Goal: Task Accomplishment & Management: Manage account settings

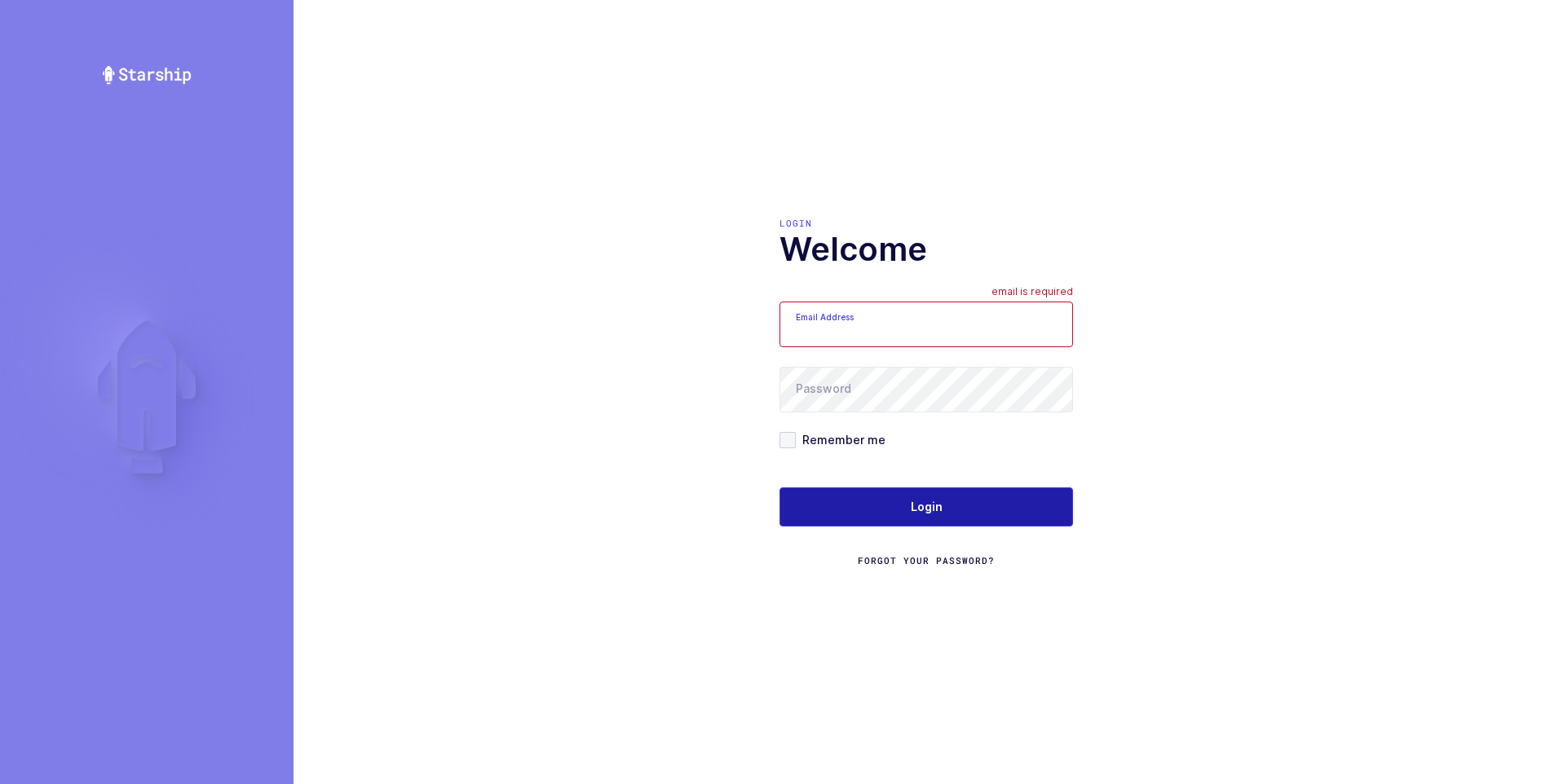
type input "ezra@janustrade.com"
click at [913, 503] on span "Login" at bounding box center [926, 506] width 32 height 16
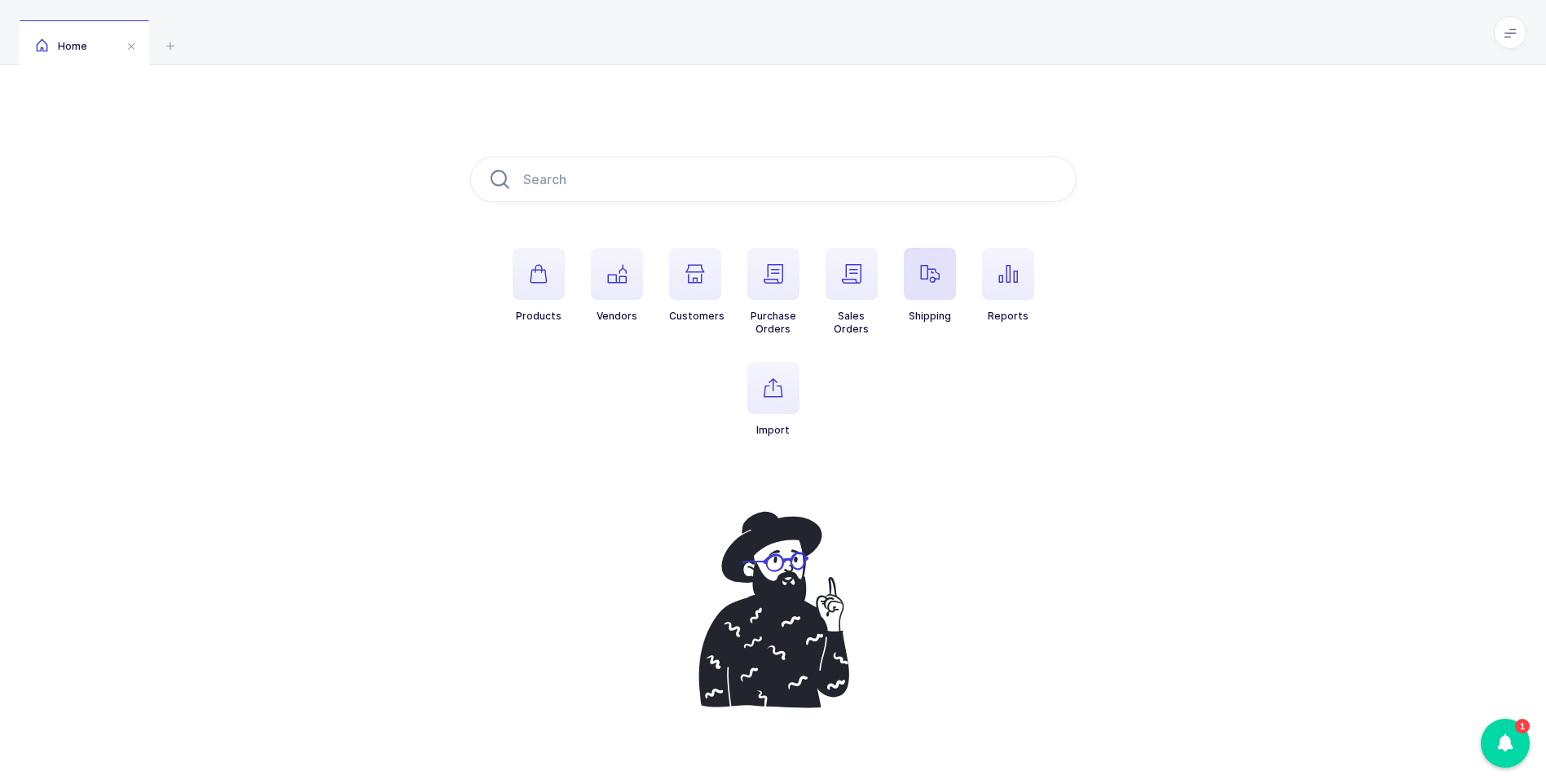
click at [927, 277] on icon "button" at bounding box center [930, 274] width 20 height 20
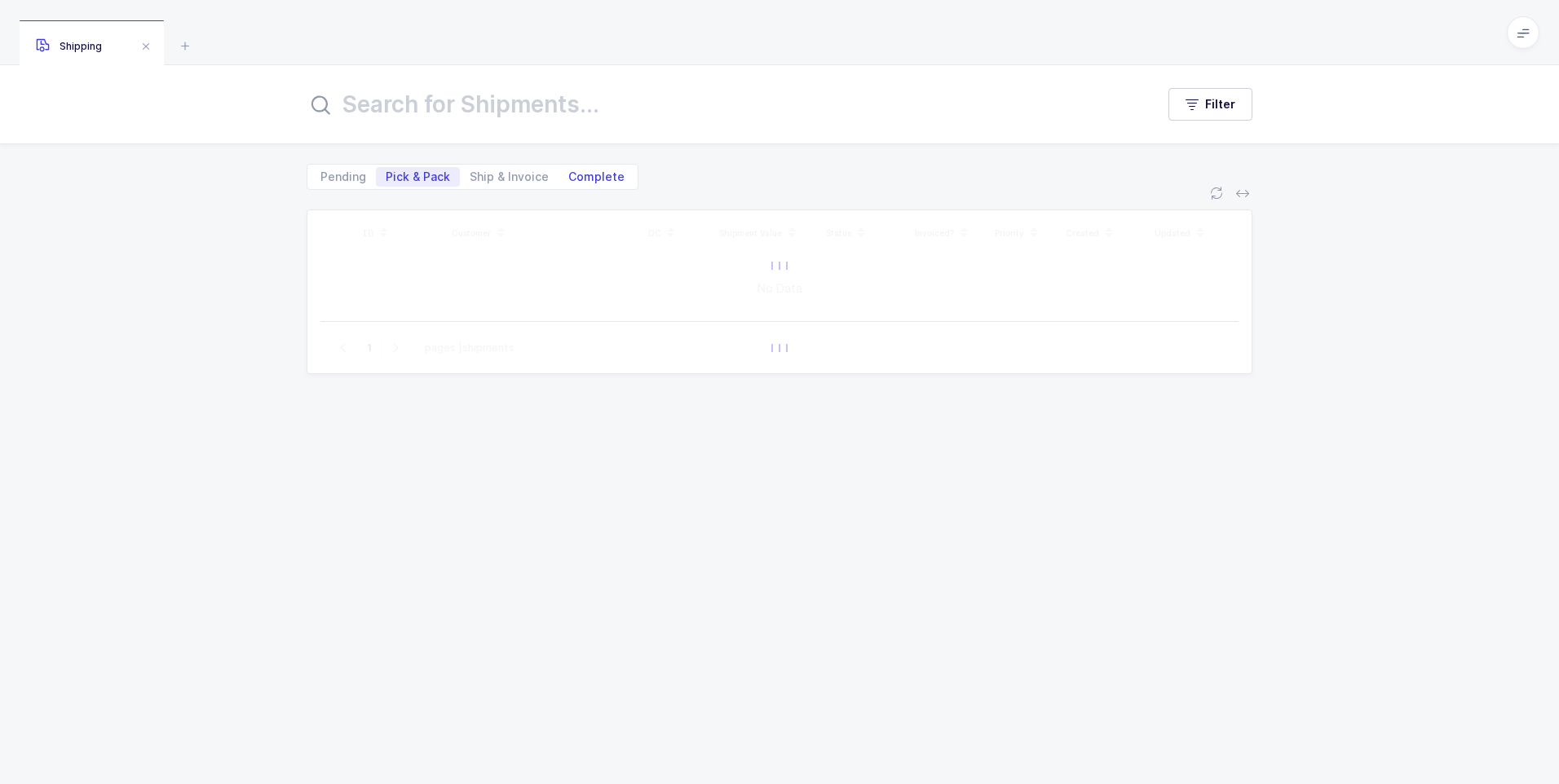
click at [600, 178] on span "Complete" at bounding box center [596, 176] width 57 height 11
drag, startPoint x: 600, startPoint y: 178, endPoint x: 485, endPoint y: 111, distance: 133.1
click at [485, 111] on input "text" at bounding box center [721, 103] width 829 height 39
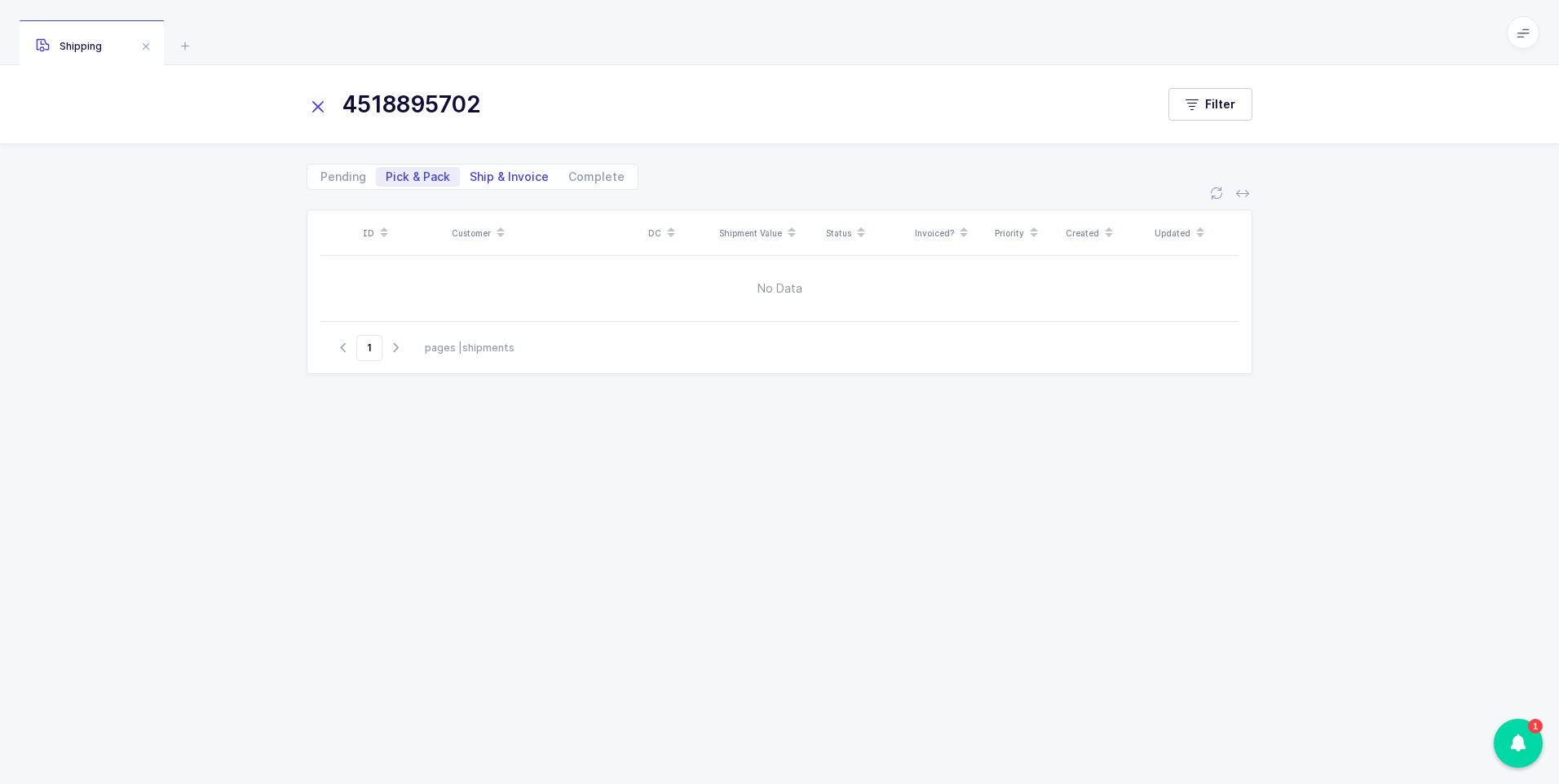
type input "4518895702"
click at [495, 179] on span "Ship & Invoice" at bounding box center [509, 176] width 79 height 11
click at [471, 178] on input "Ship & Invoice" at bounding box center [465, 172] width 11 height 11
radio input "true"
radio input "false"
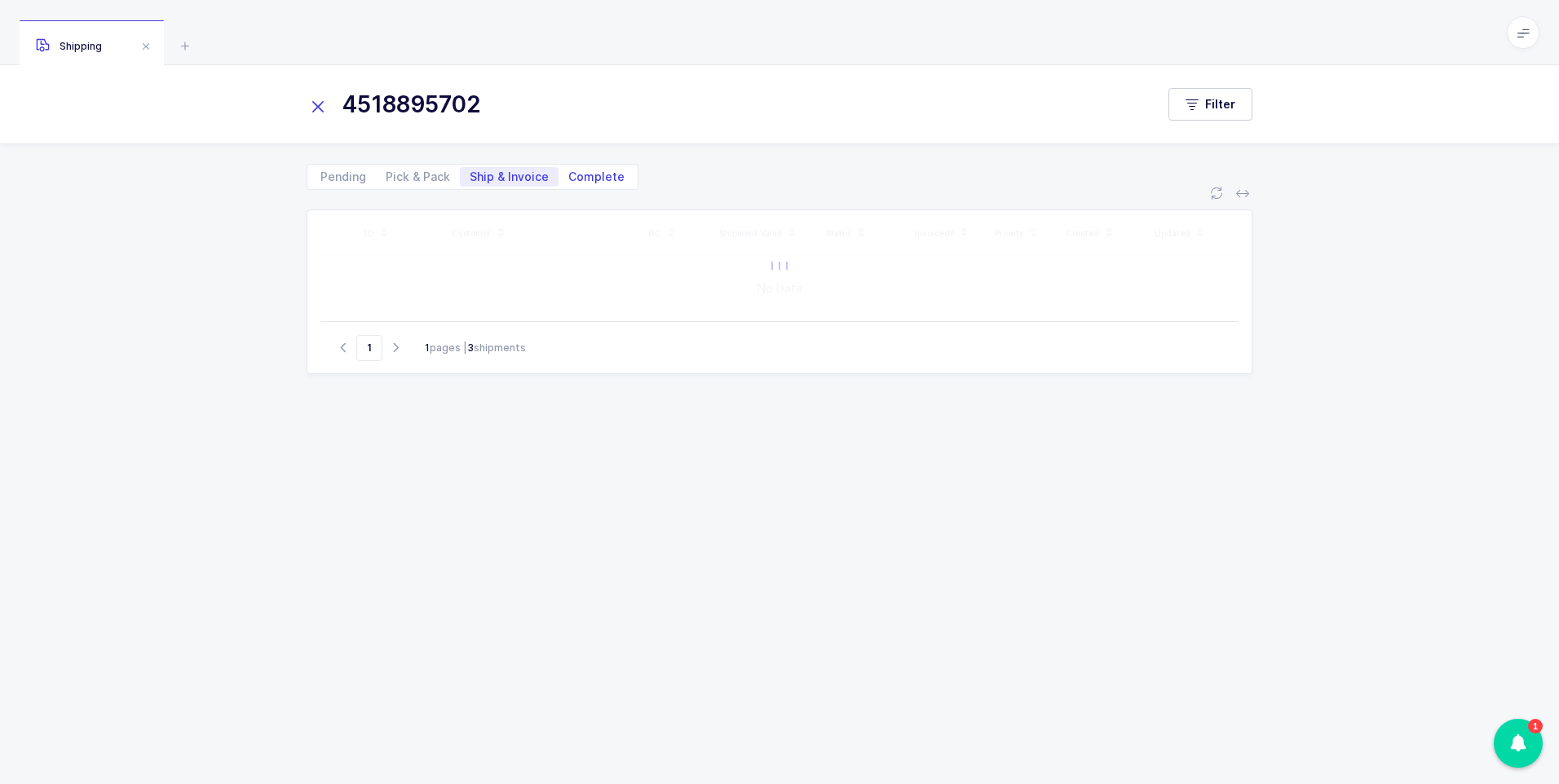
click at [602, 181] on span "Complete" at bounding box center [596, 176] width 57 height 11
click at [569, 178] on input "Complete" at bounding box center [563, 172] width 11 height 11
radio input "true"
radio input "false"
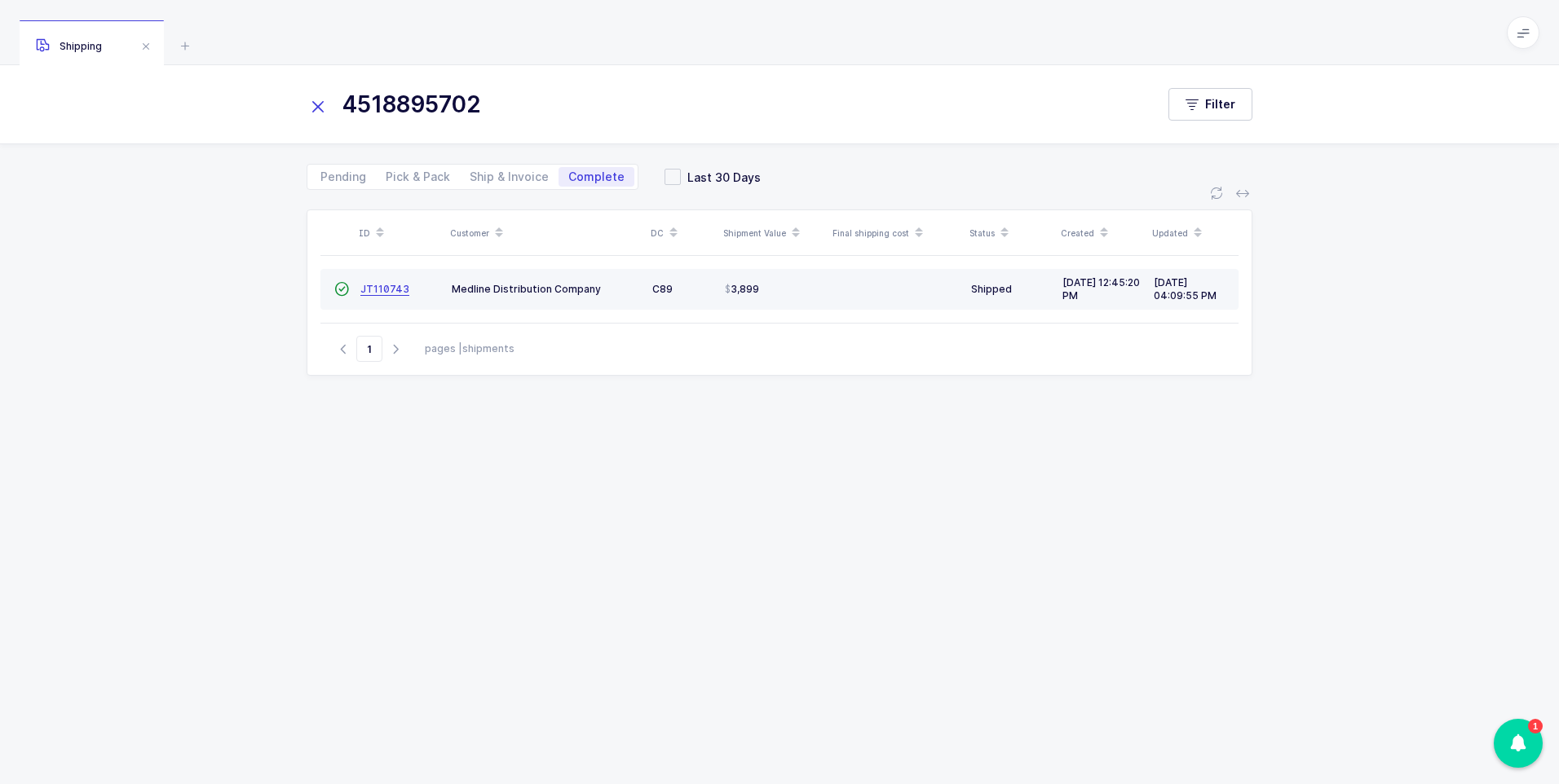
click at [380, 290] on span "JT110743" at bounding box center [384, 289] width 49 height 12
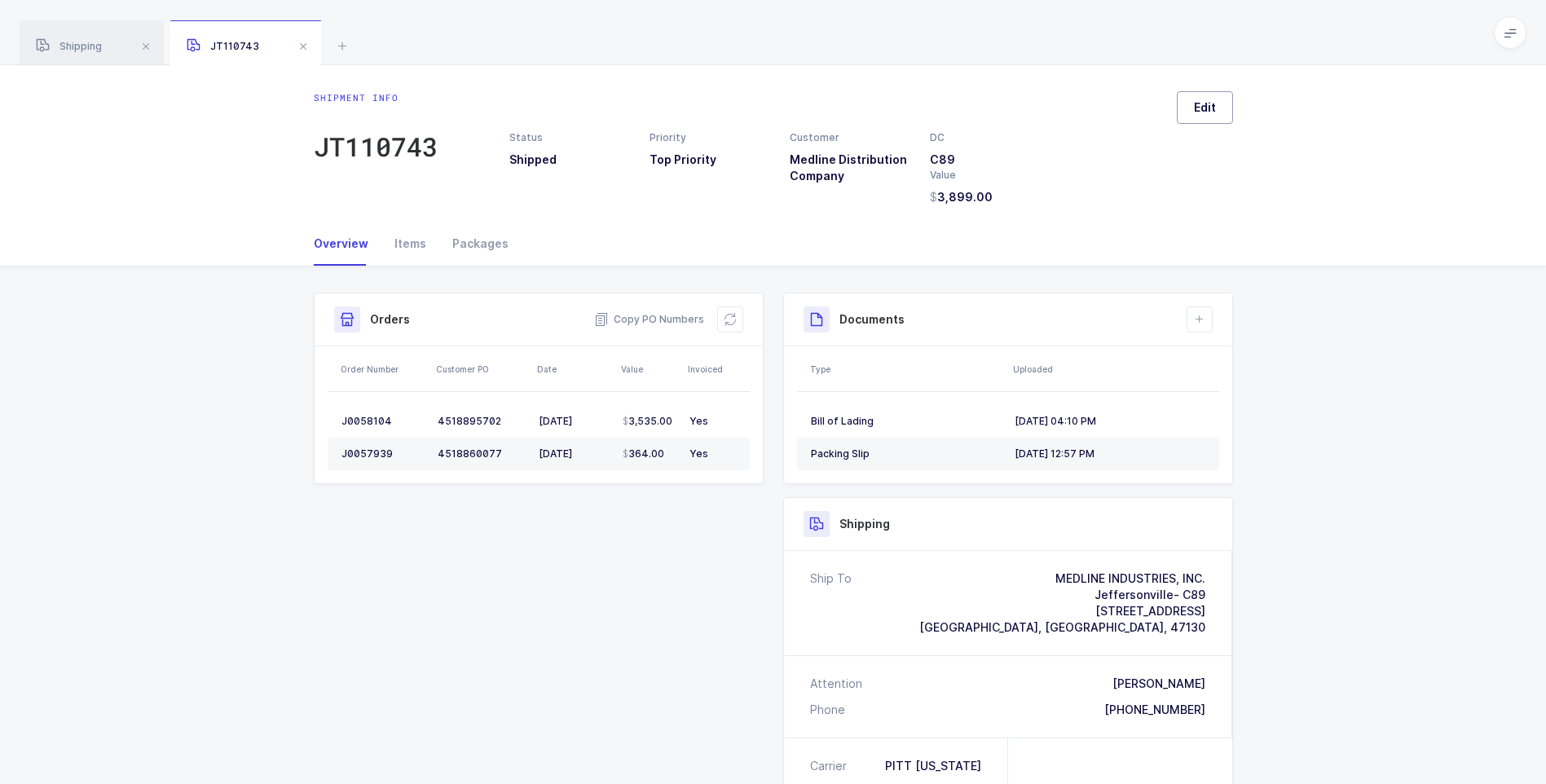
click at [1208, 116] on button "Edit" at bounding box center [1204, 107] width 57 height 33
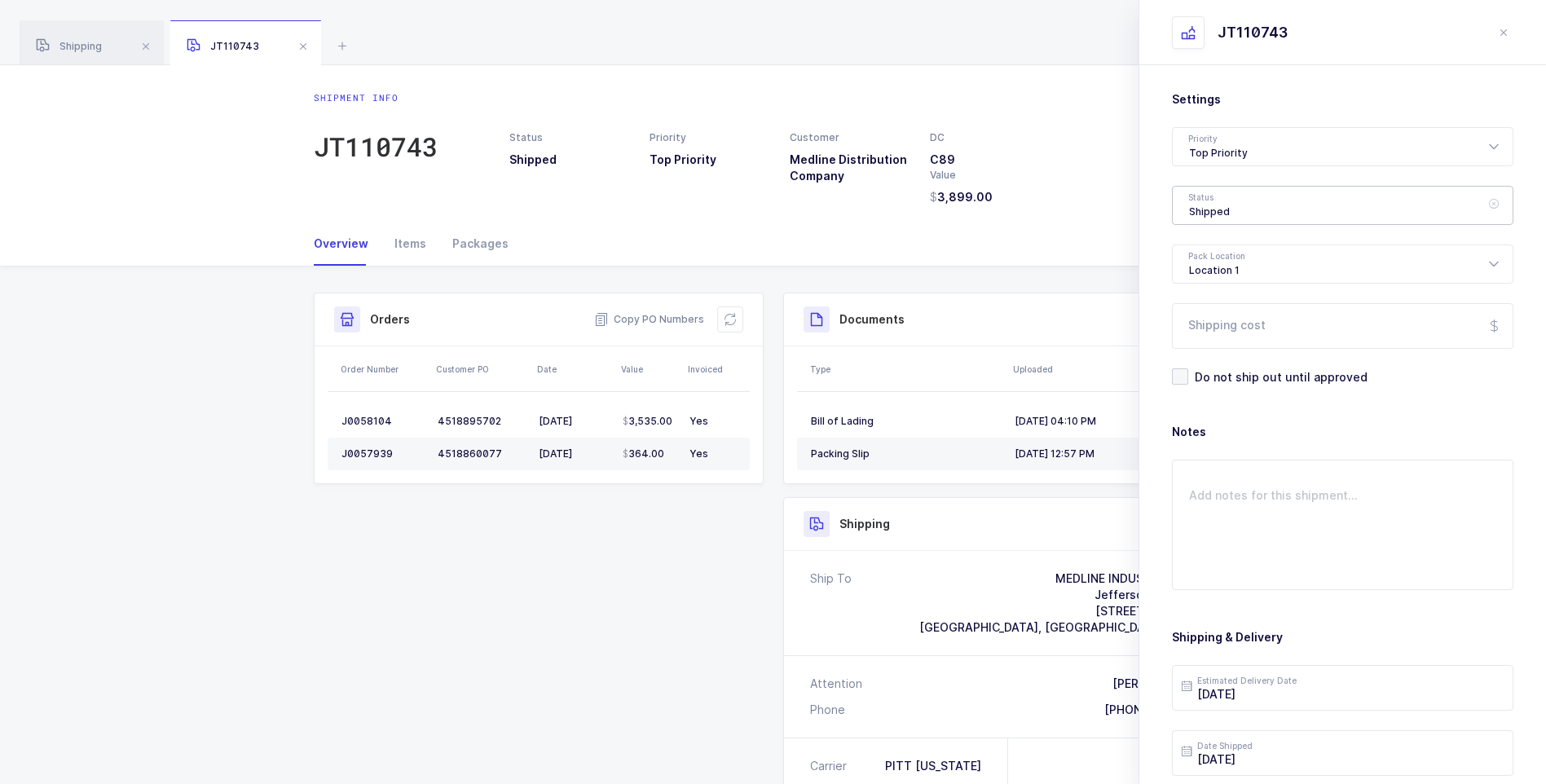
click at [1219, 211] on div "Shipped" at bounding box center [1343, 204] width 342 height 39
click at [1218, 348] on span "Delivered" at bounding box center [1216, 355] width 55 height 14
type input "Delivered"
click at [1218, 329] on input "Shipping cost" at bounding box center [1343, 326] width 342 height 46
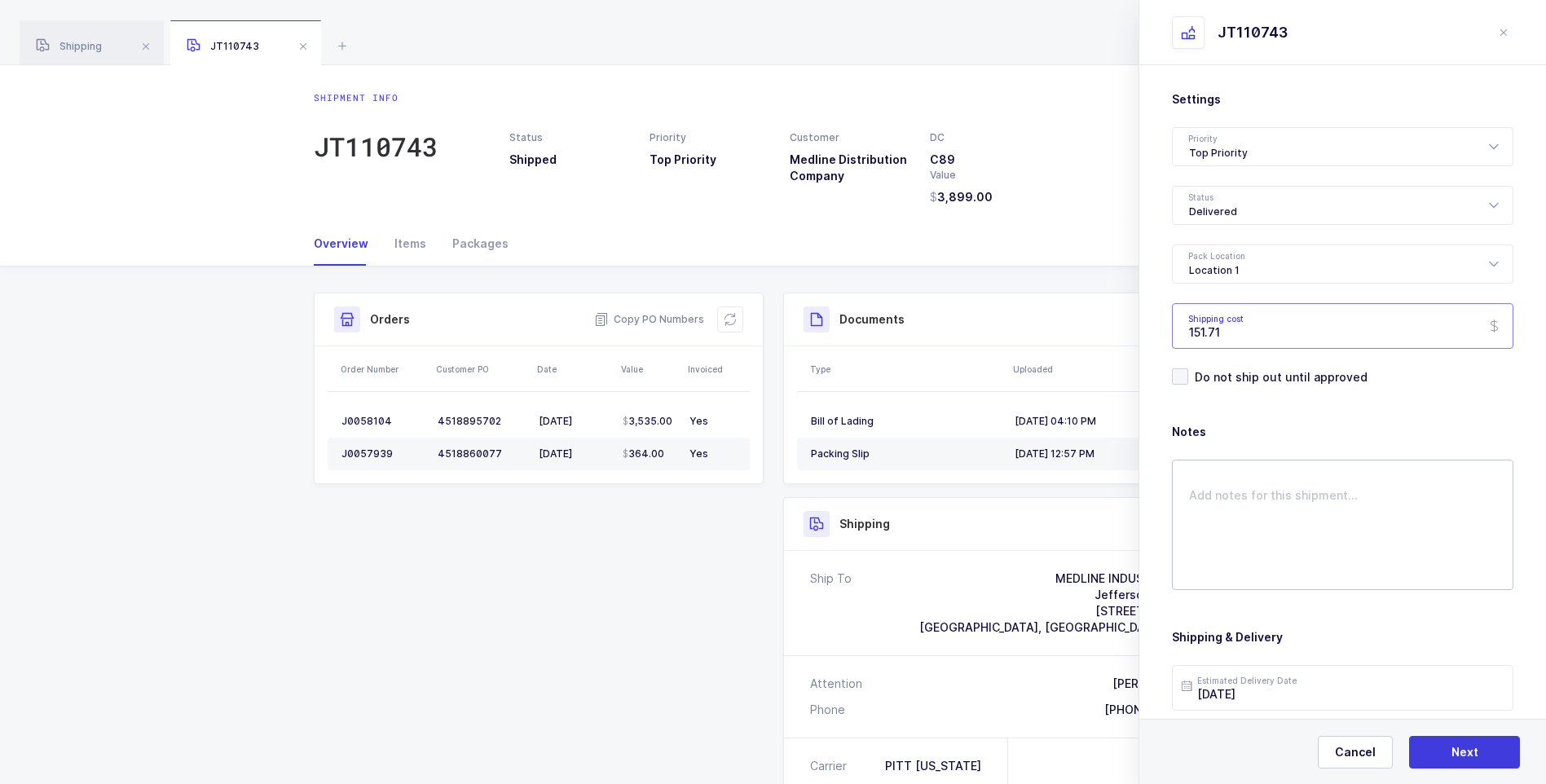
type input "151.71"
click at [1212, 488] on textarea at bounding box center [1343, 524] width 342 height 130
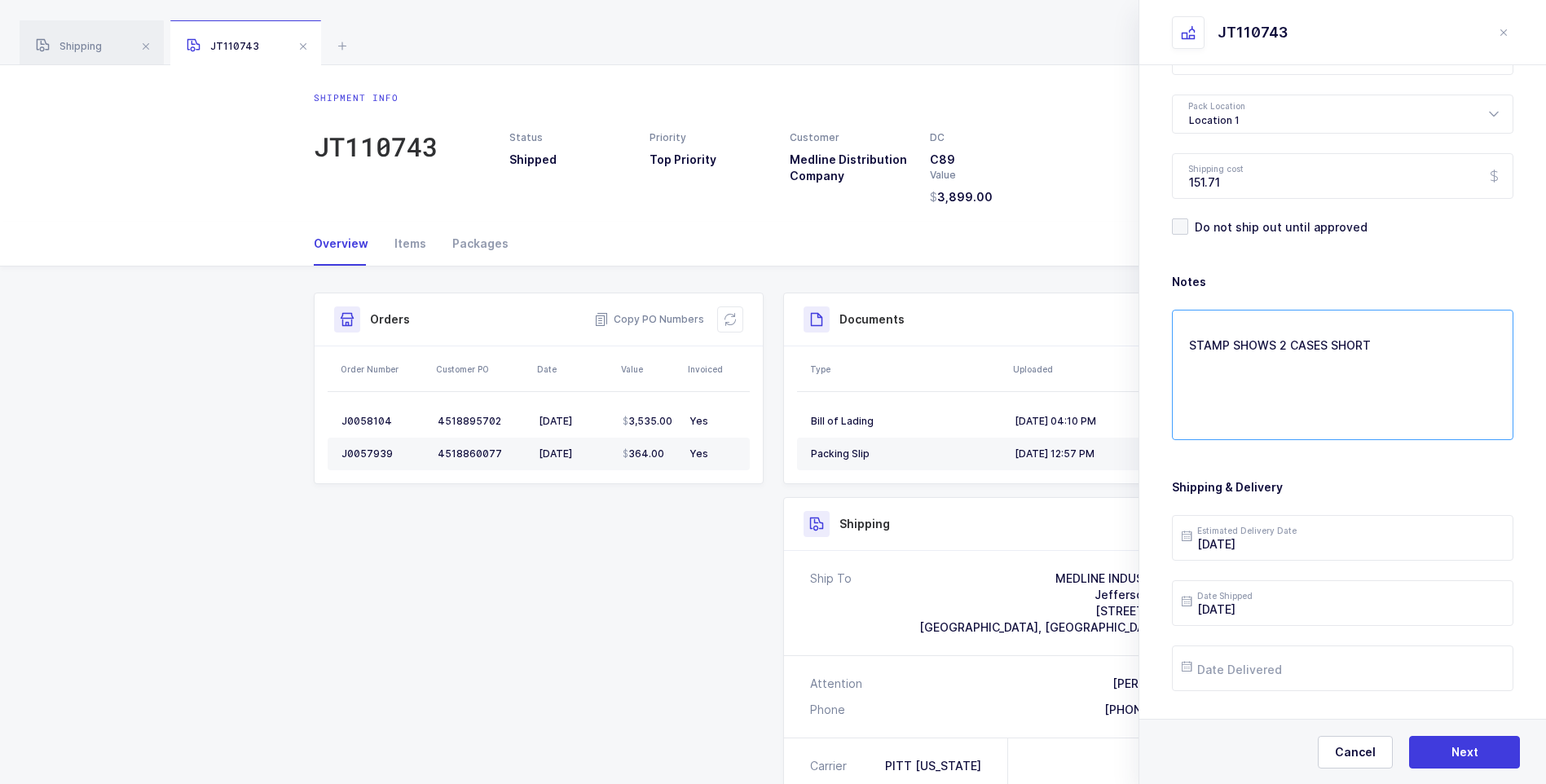
scroll to position [188, 0]
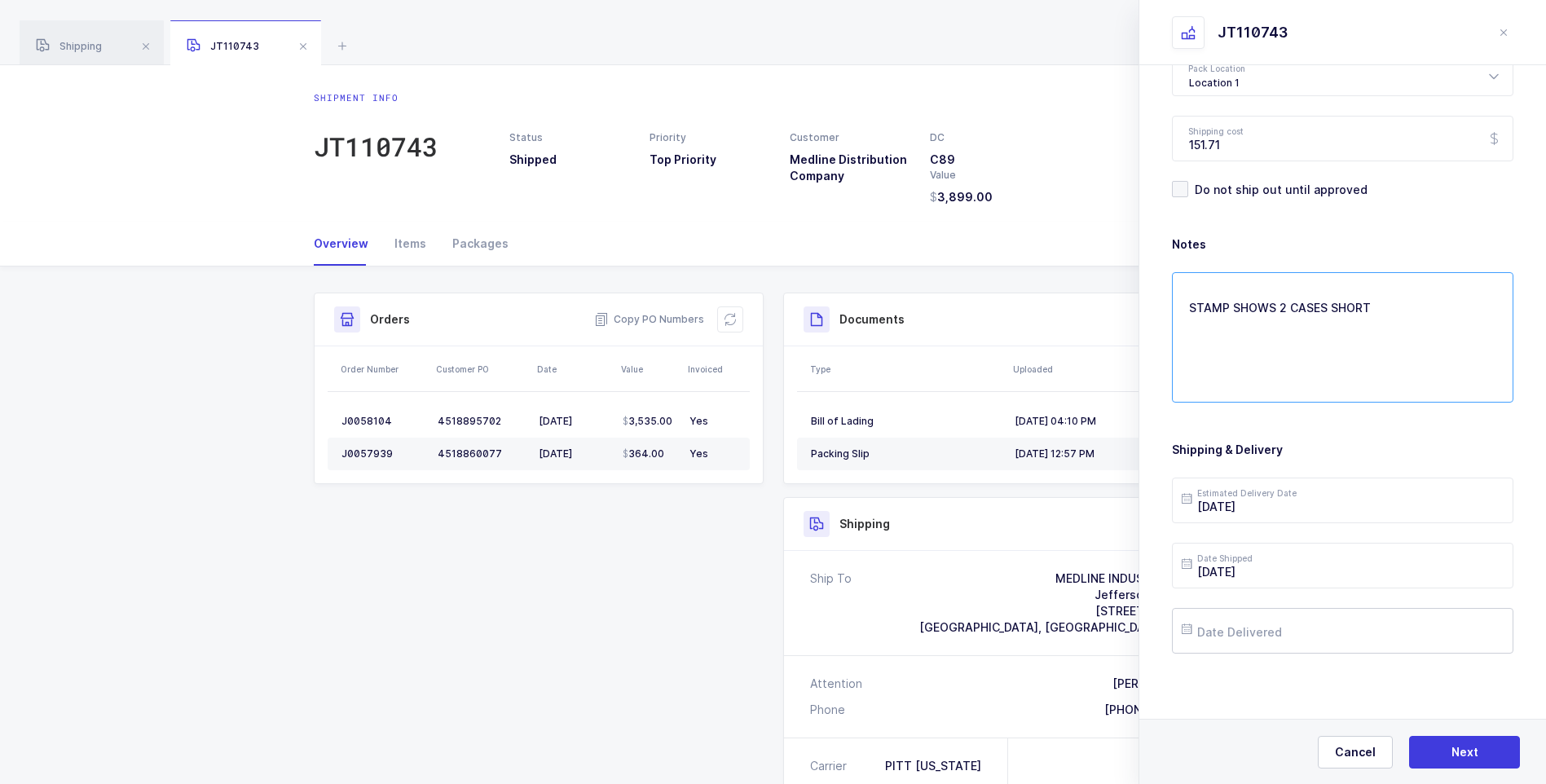
type textarea "STAMP SHOWS 2 CASES SHORT"
click at [1262, 624] on input "text" at bounding box center [1343, 630] width 342 height 46
click at [1371, 475] on span "15" at bounding box center [1372, 476] width 20 height 20
type input "[DATE]"
drag, startPoint x: 1472, startPoint y: 739, endPoint x: 1464, endPoint y: 725, distance: 16.1
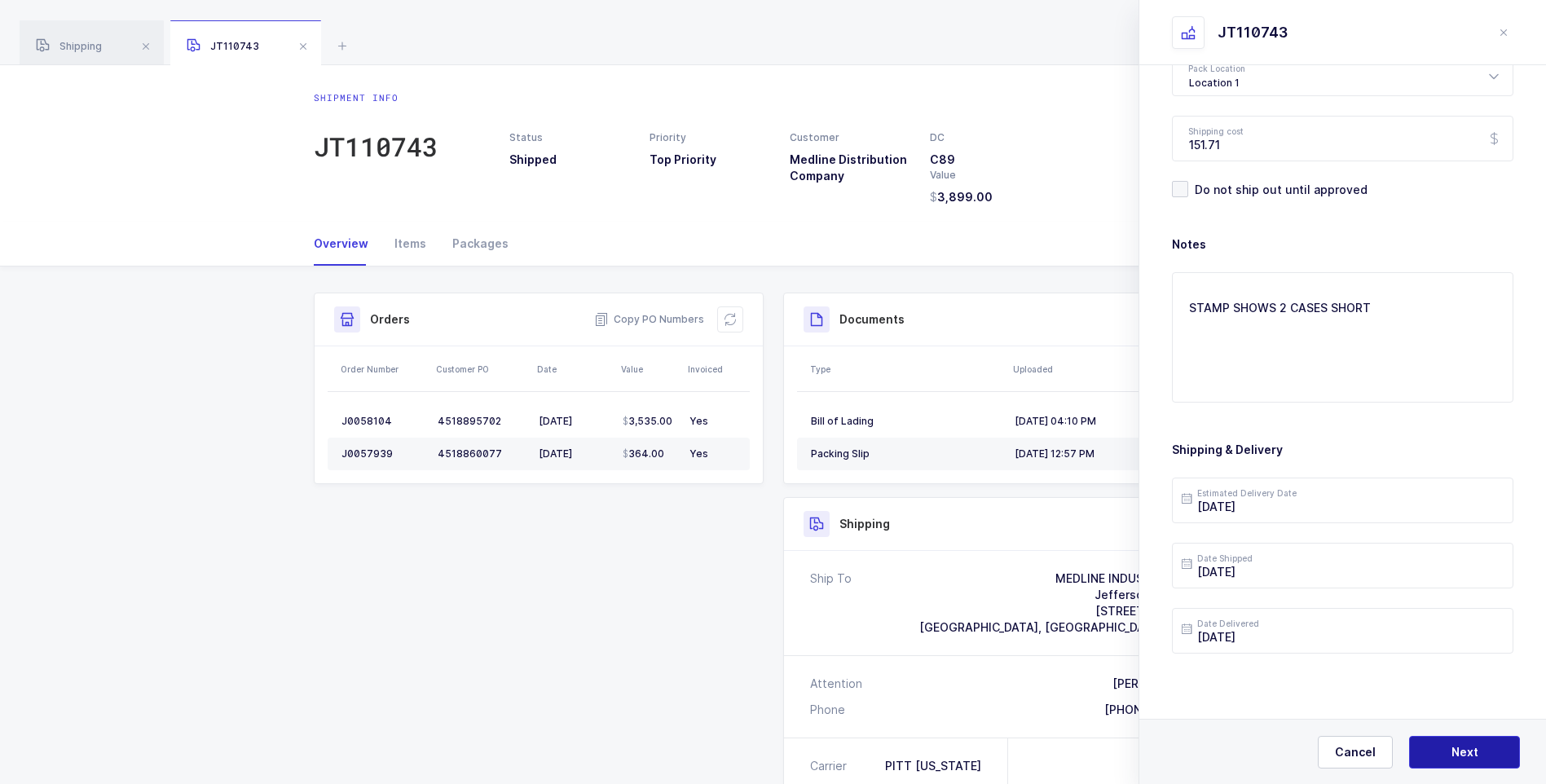
click at [1470, 735] on div "Cancel Next" at bounding box center [1343, 751] width 407 height 65
click at [1464, 753] on span "Next" at bounding box center [1465, 752] width 27 height 16
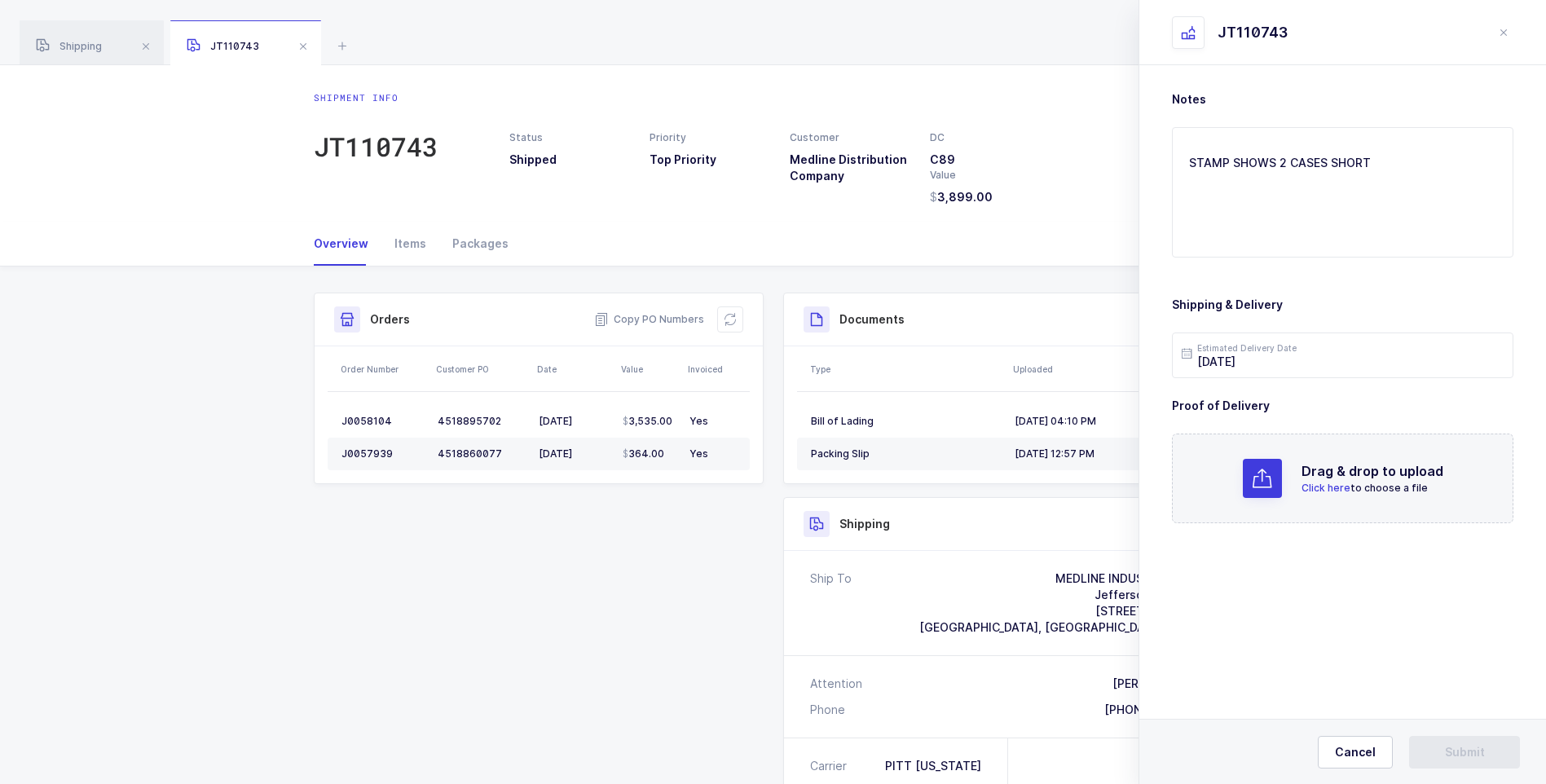
scroll to position [0, 0]
click at [1320, 481] on span "Click here" at bounding box center [1326, 487] width 49 height 12
click at [1472, 753] on span "Submit" at bounding box center [1466, 752] width 40 height 16
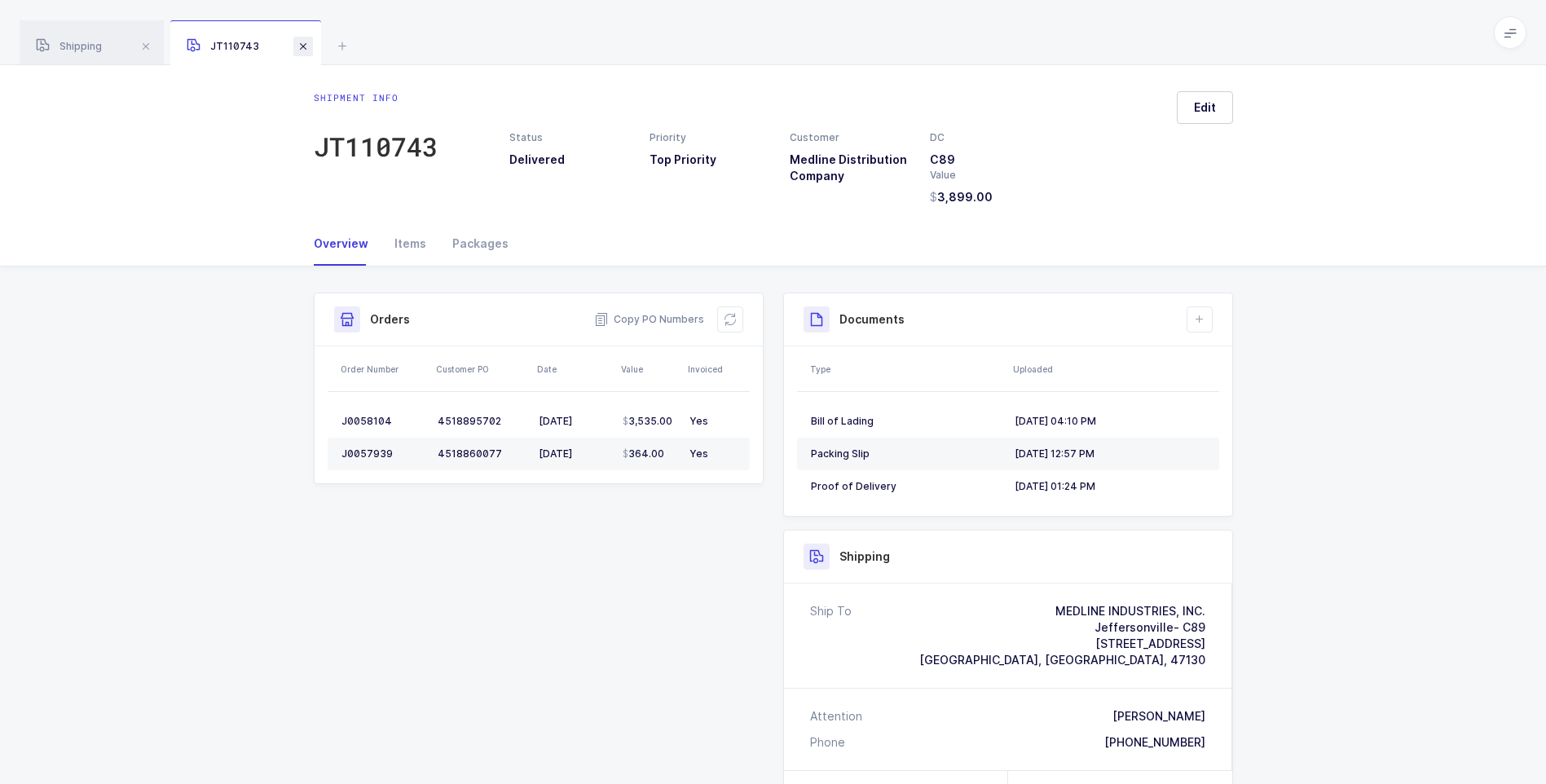
click at [303, 54] on span at bounding box center [304, 47] width 20 height 20
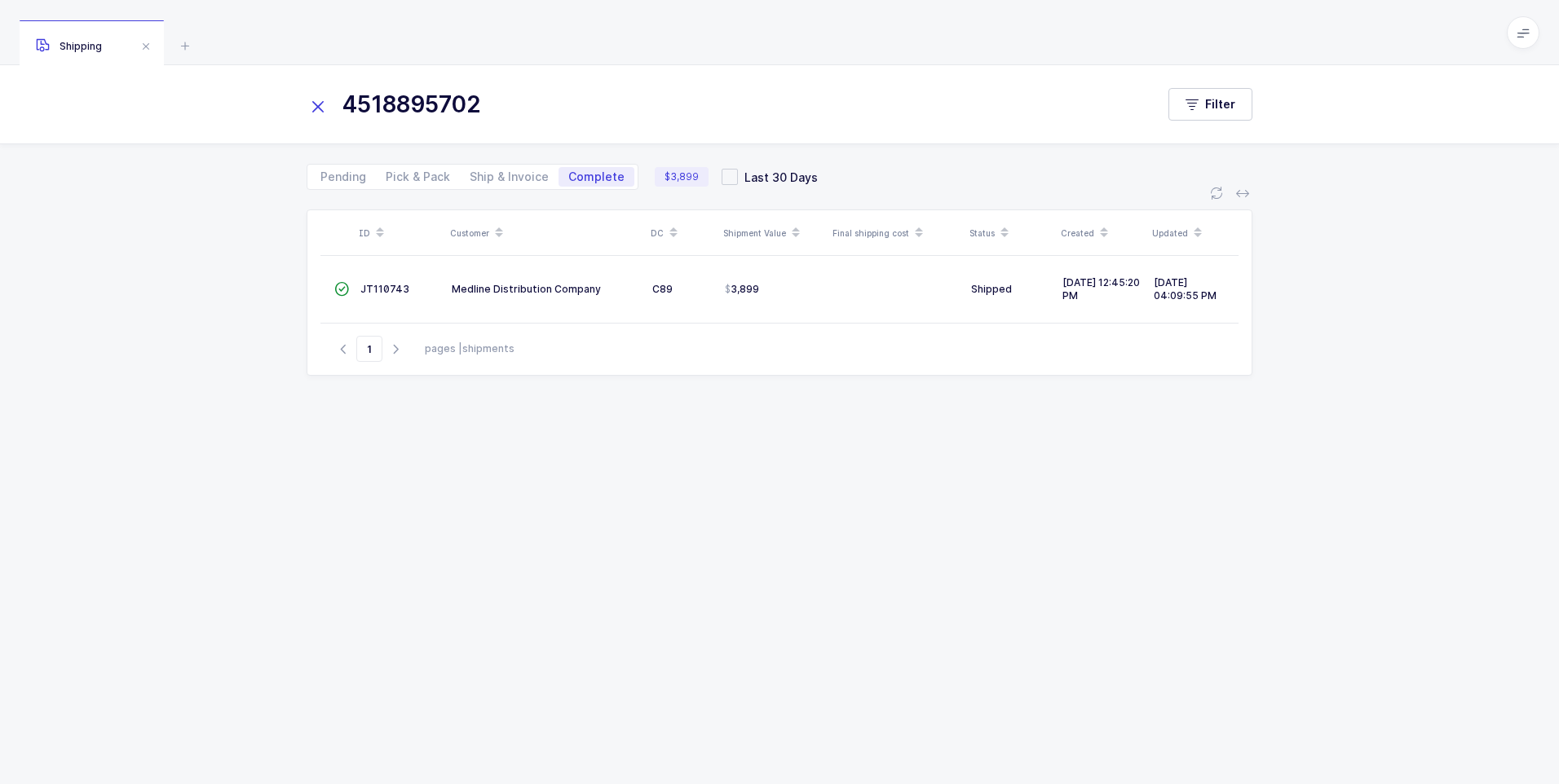
click at [317, 107] on icon at bounding box center [318, 106] width 23 height 23
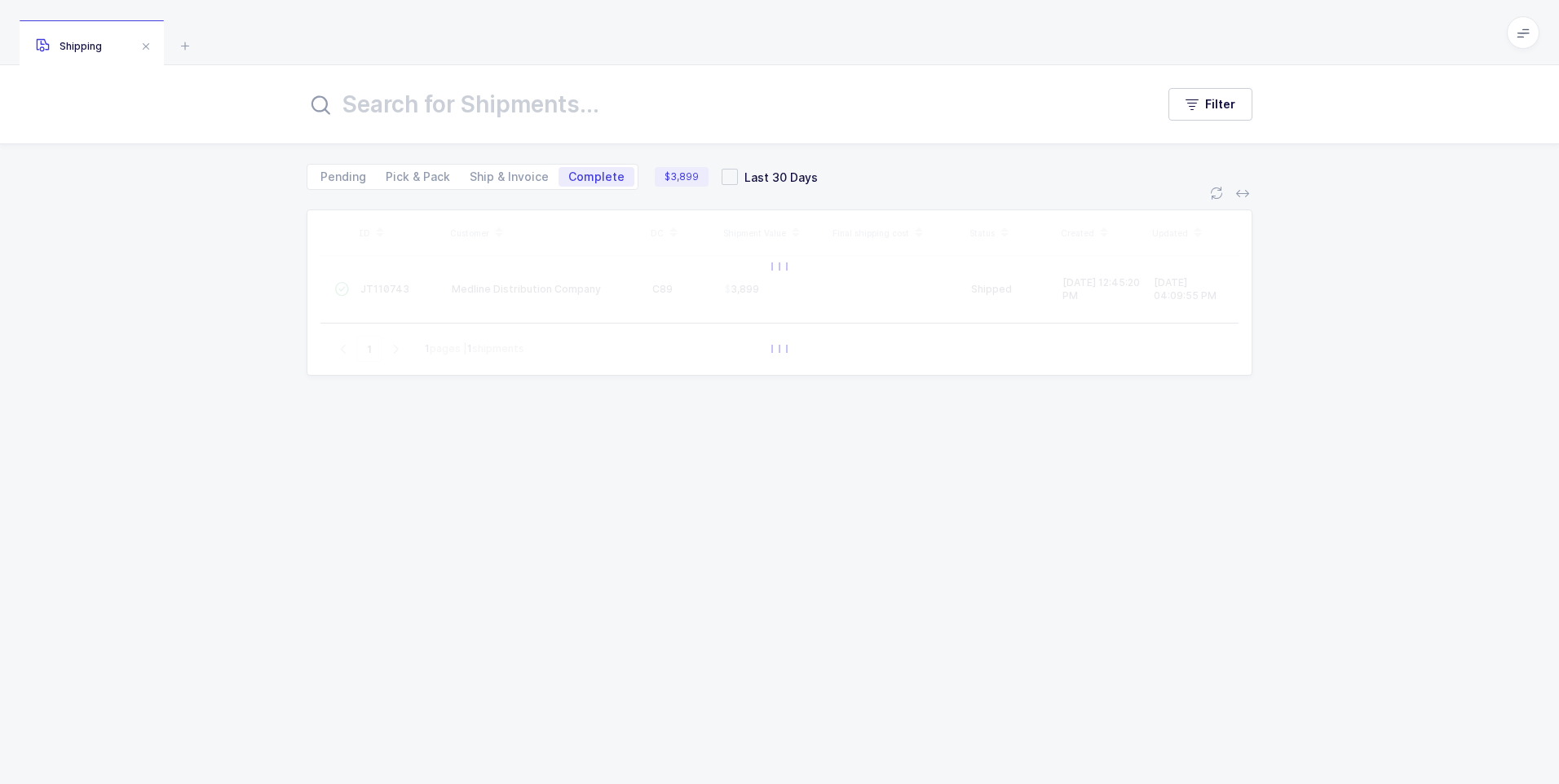
click at [344, 110] on input "text" at bounding box center [721, 103] width 829 height 39
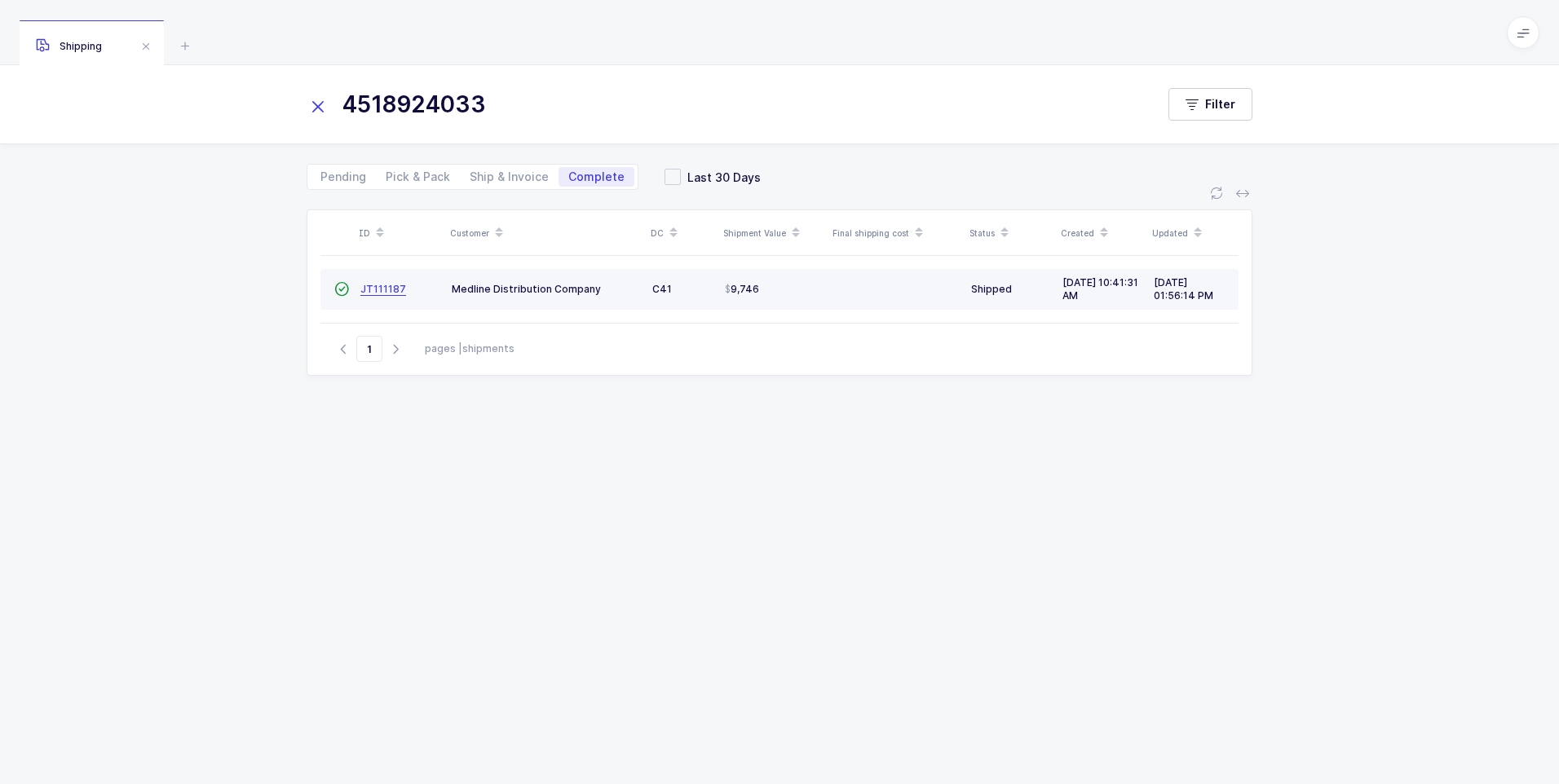
type input "4518924033"
click at [384, 295] on link "JT111187" at bounding box center [383, 289] width 46 height 13
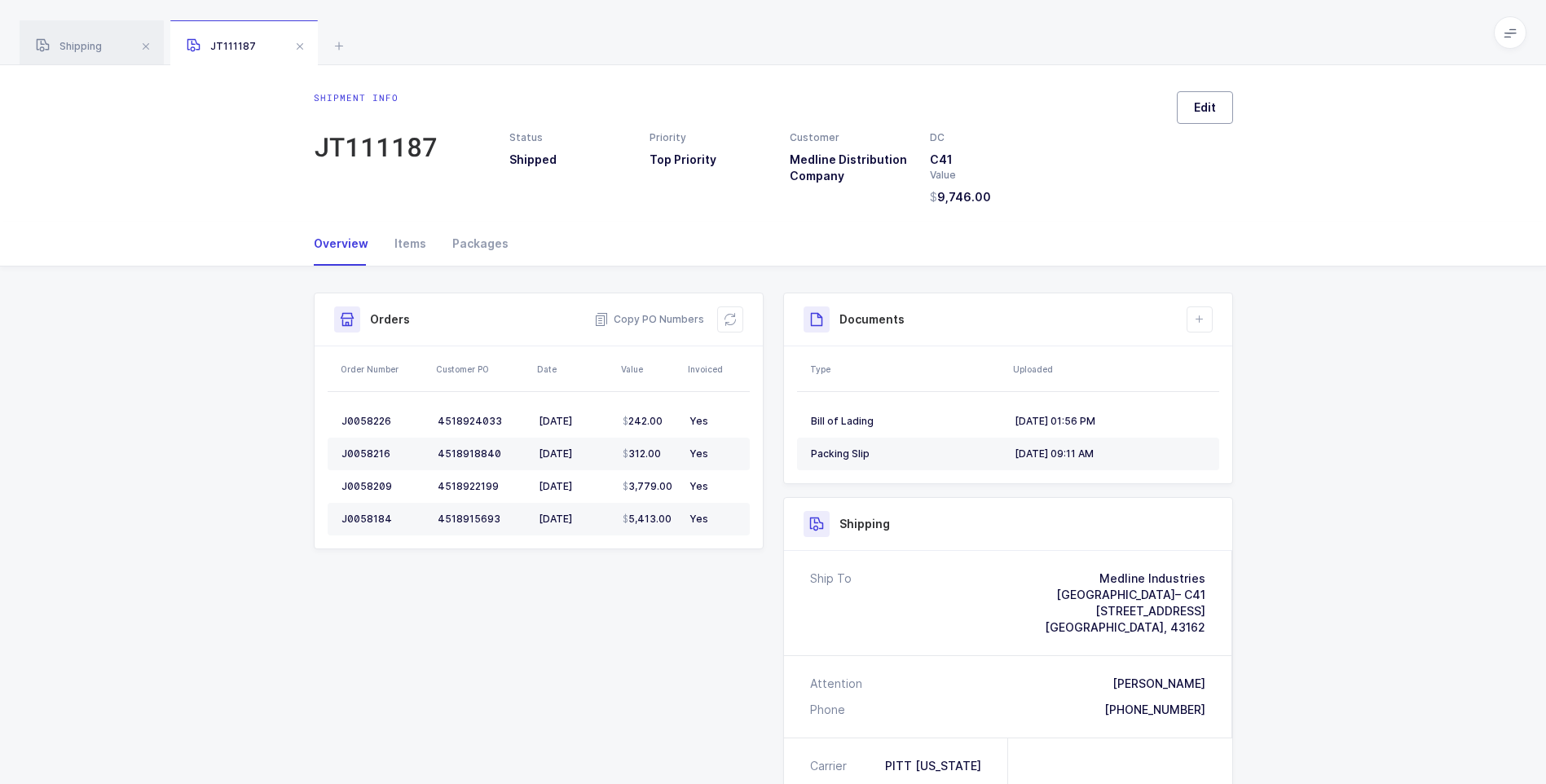
click at [1198, 120] on button "Edit" at bounding box center [1204, 107] width 57 height 33
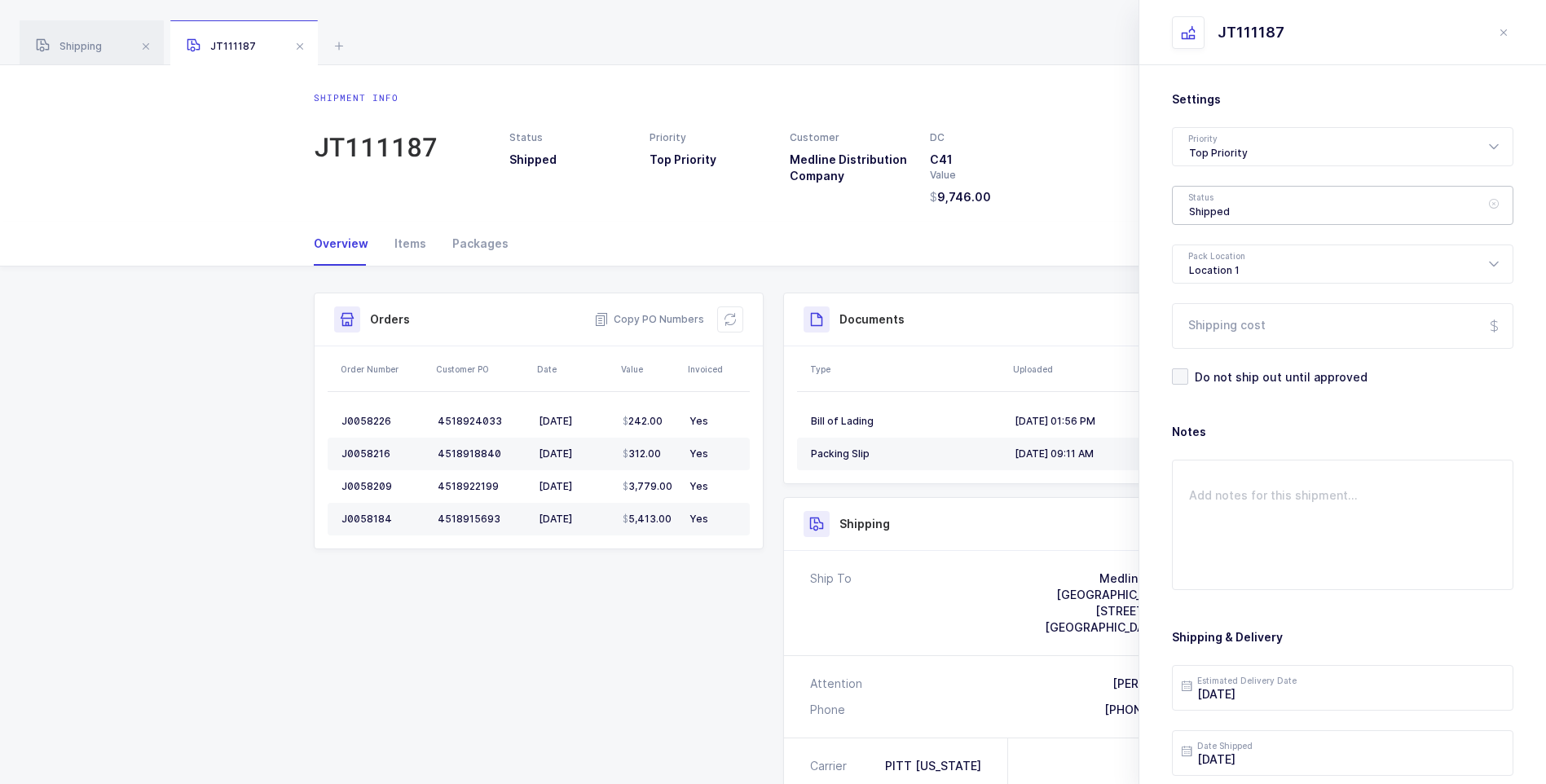
click at [1215, 207] on div "Shipped" at bounding box center [1343, 204] width 342 height 39
click at [1214, 349] on span "Delivered" at bounding box center [1216, 355] width 55 height 14
type input "Delivered"
click at [1213, 327] on input "Shipping cost" at bounding box center [1343, 326] width 342 height 46
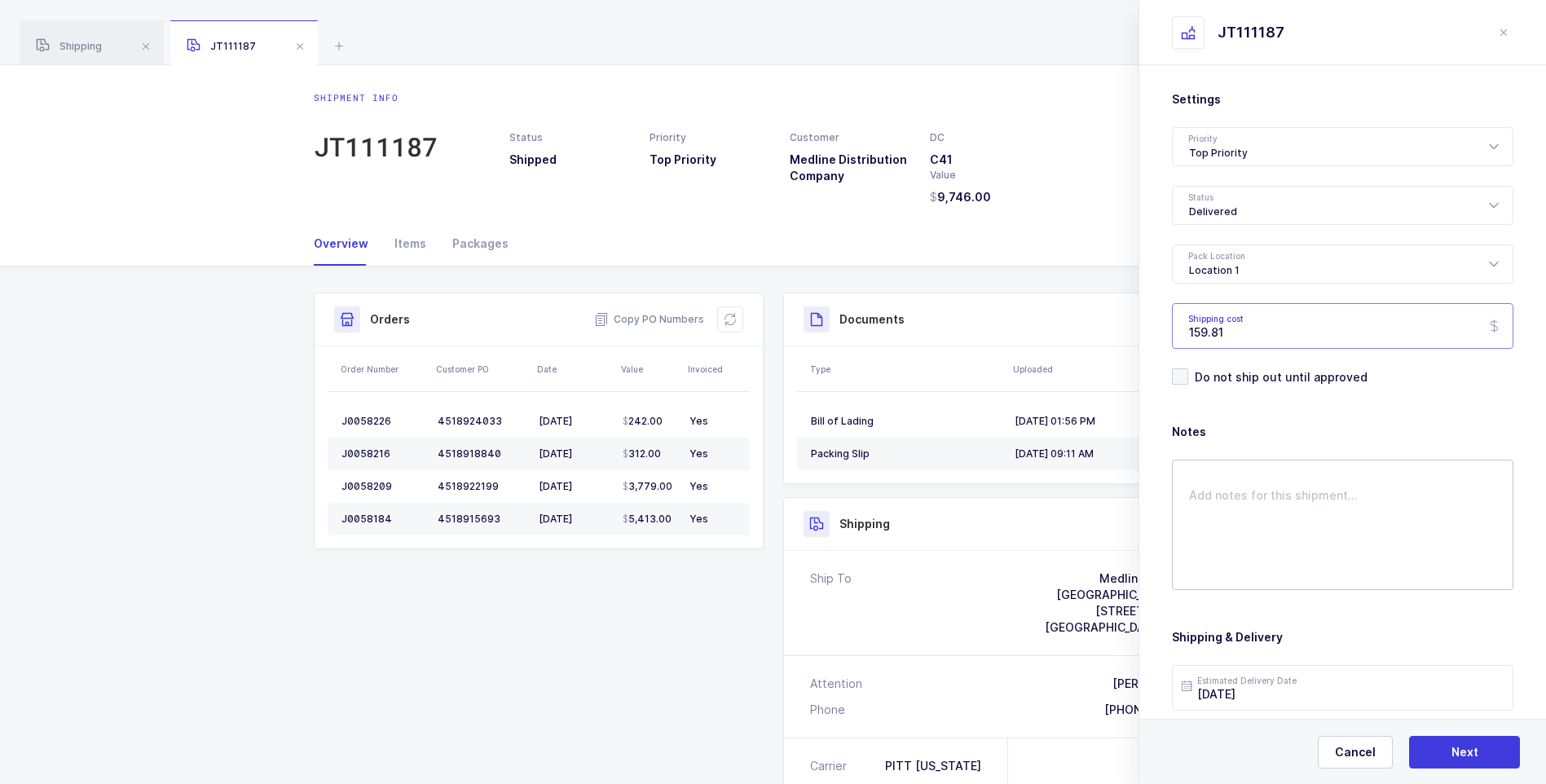
type input "159.81"
click at [1224, 468] on textarea at bounding box center [1343, 524] width 342 height 130
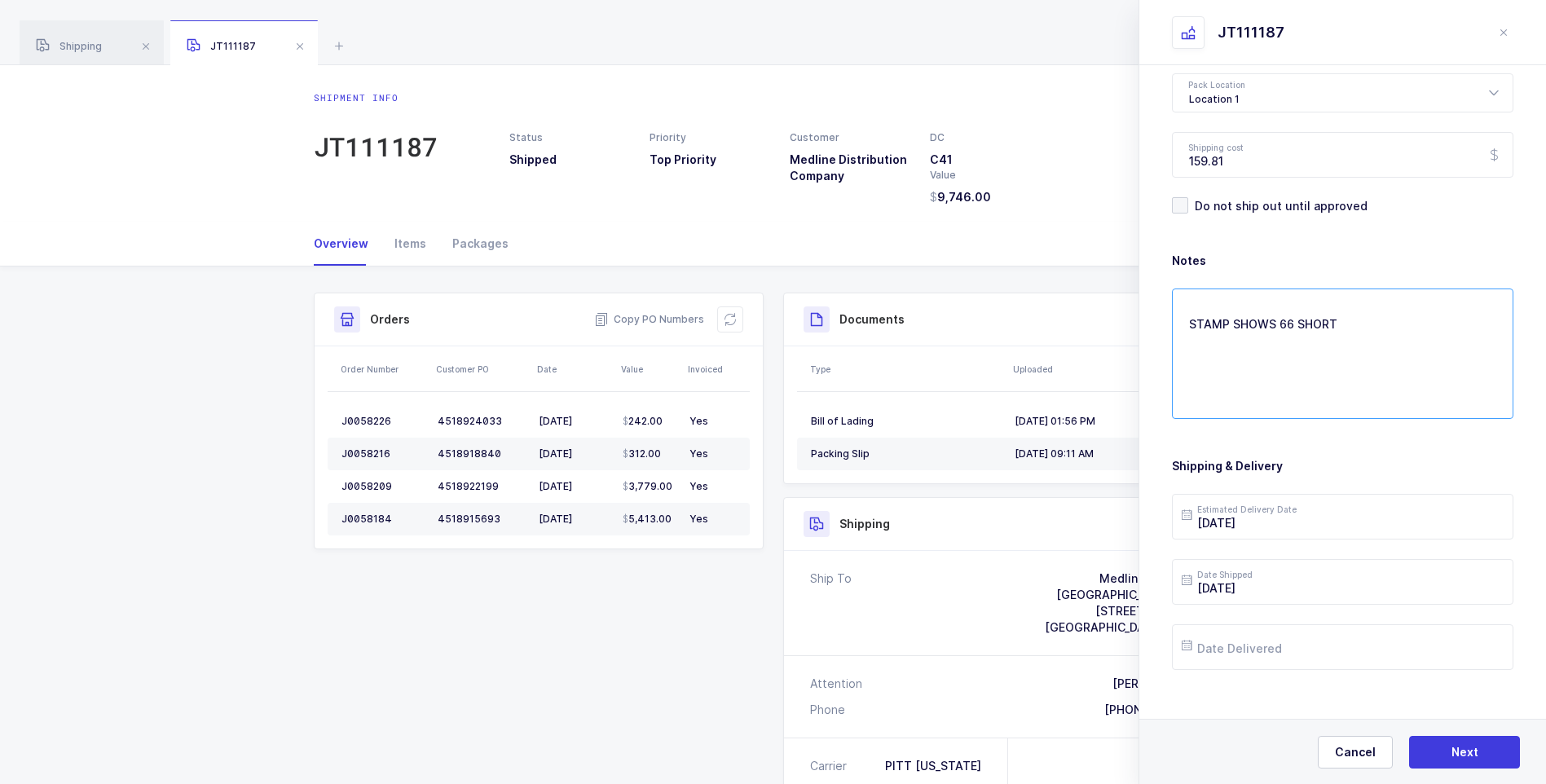
scroll to position [188, 0]
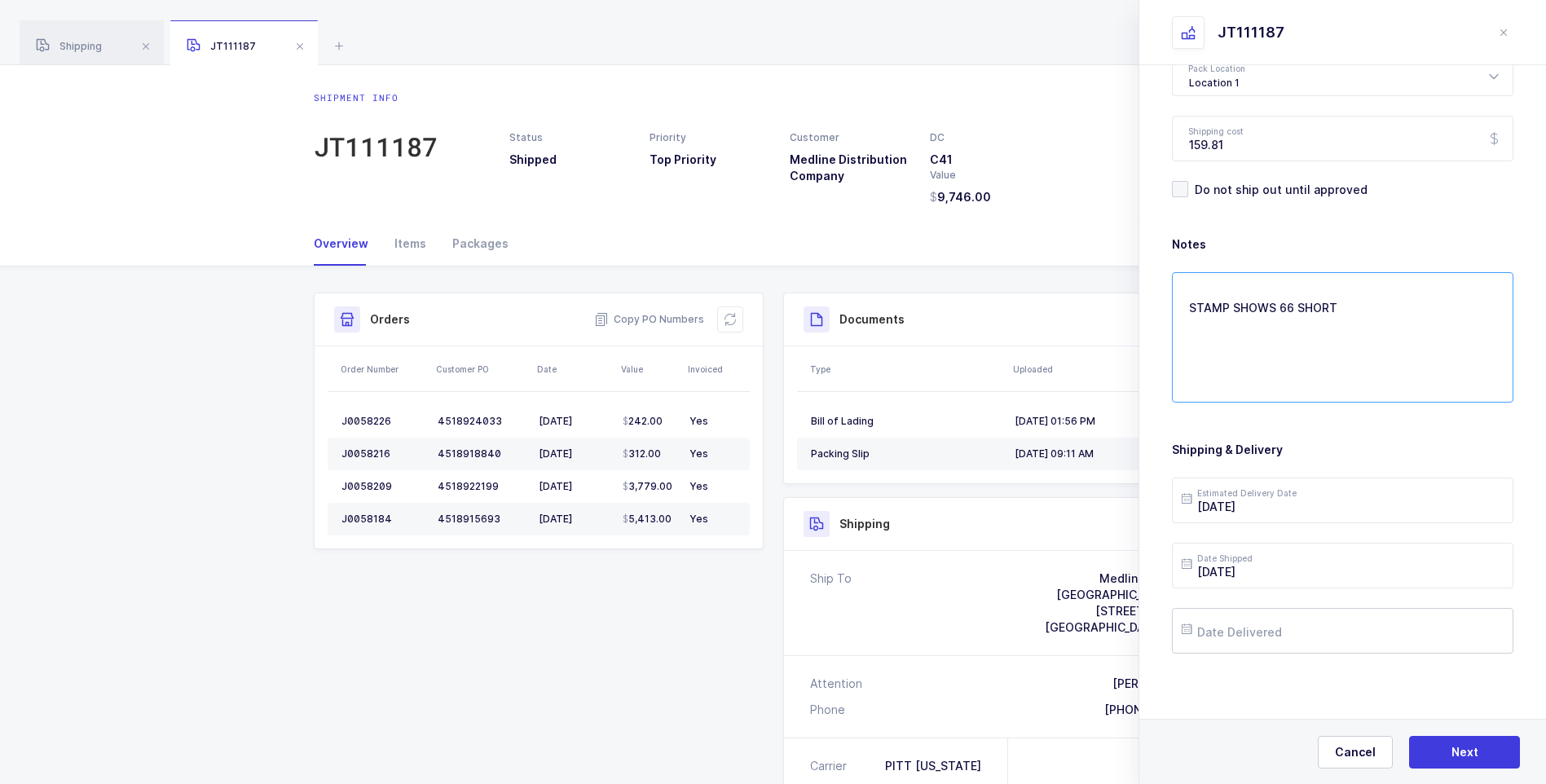
type textarea "STAMP SHOWS 66 SHORT"
click at [1264, 633] on input "text" at bounding box center [1343, 630] width 342 height 46
click at [1372, 470] on span "15" at bounding box center [1372, 476] width 20 height 20
type input "[DATE]"
click at [1479, 752] on button "Next" at bounding box center [1465, 751] width 111 height 33
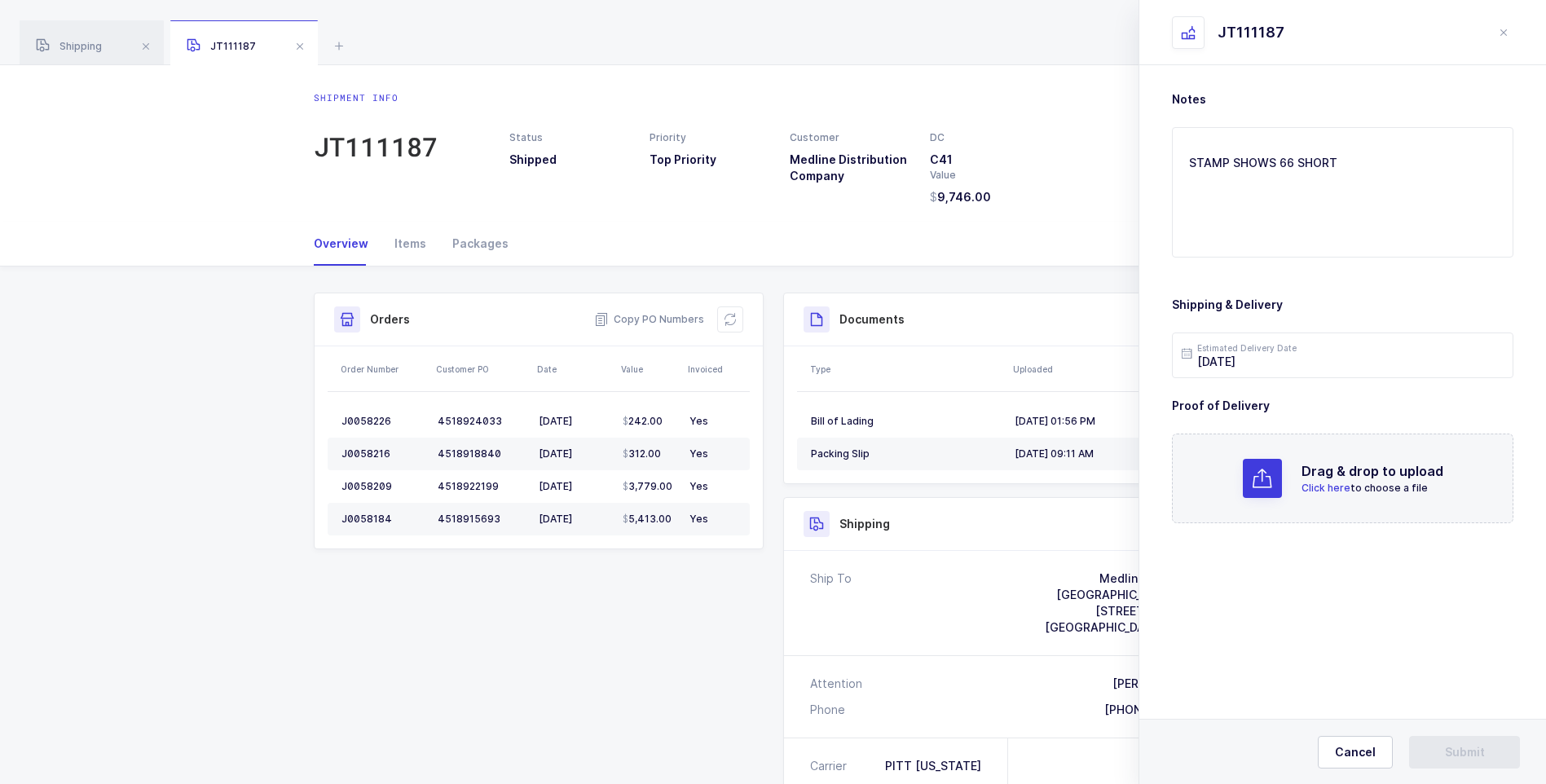
scroll to position [0, 0]
click at [1309, 480] on p "Click here to choose a file" at bounding box center [1372, 487] width 142 height 15
click at [1468, 742] on button "Submit" at bounding box center [1465, 751] width 111 height 33
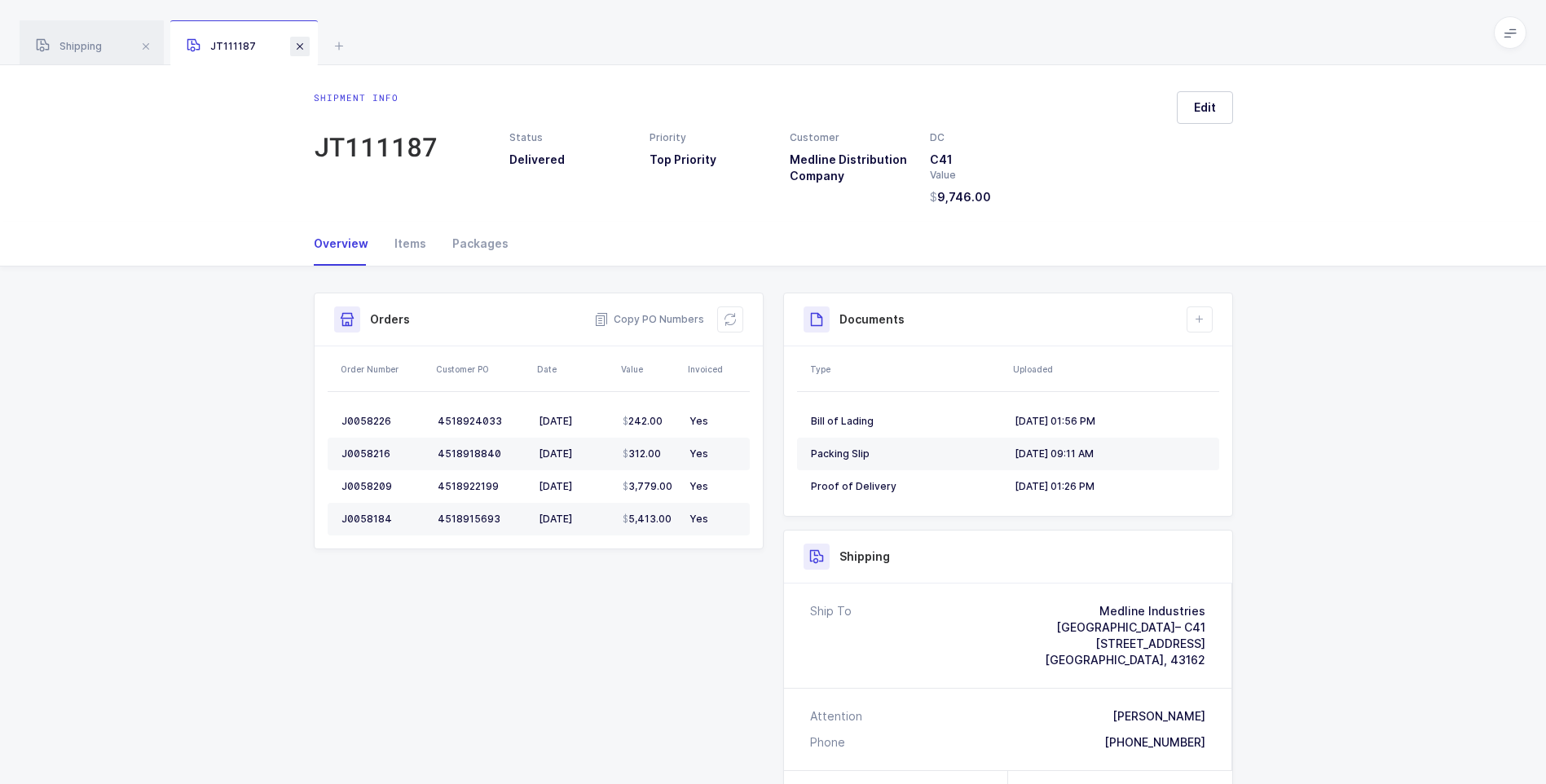
click at [303, 46] on span at bounding box center [300, 47] width 20 height 20
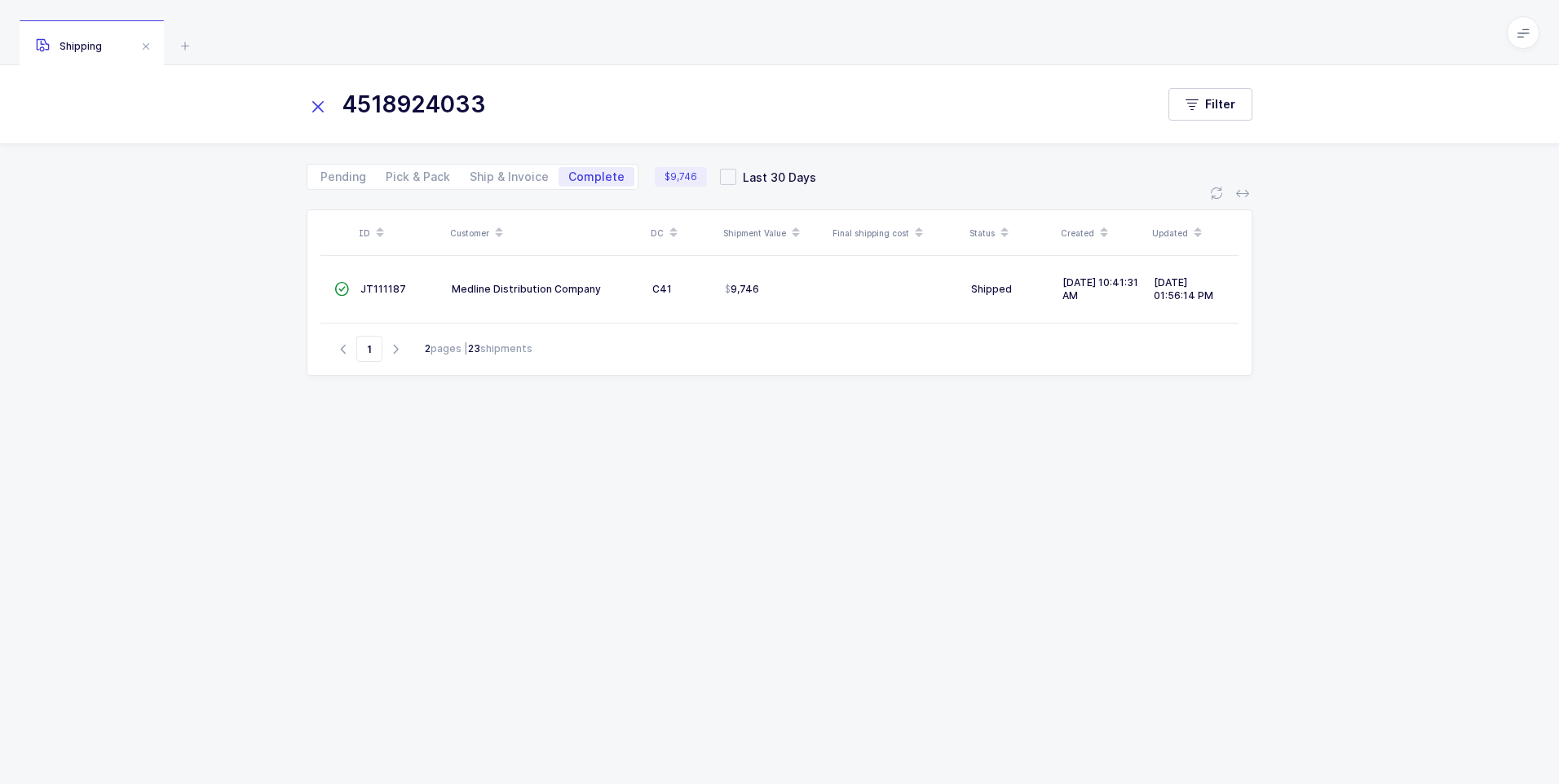
click at [315, 106] on icon at bounding box center [318, 106] width 23 height 23
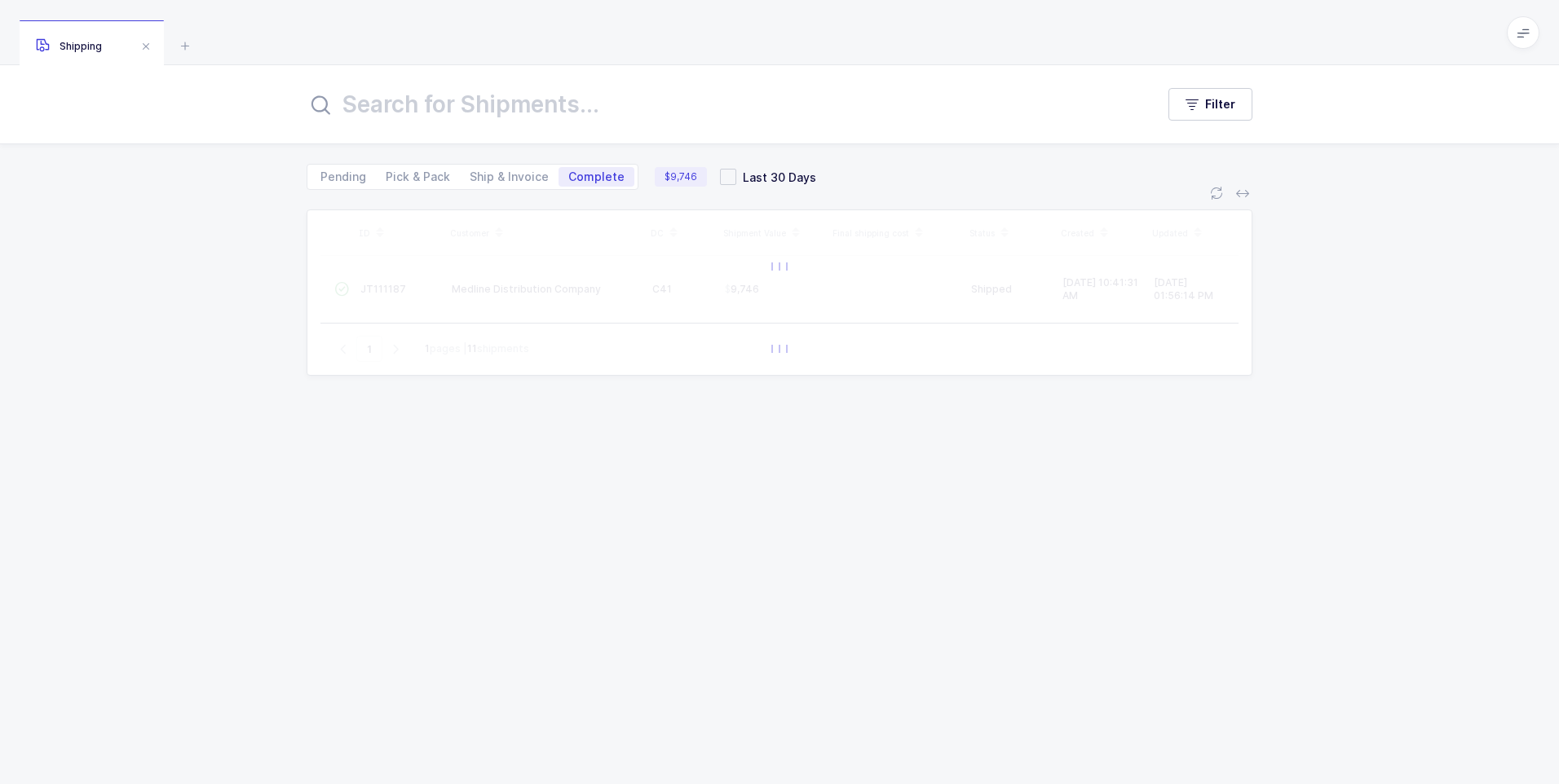
click at [342, 98] on input "text" at bounding box center [721, 103] width 829 height 39
type input "451889583"
click at [319, 108] on icon at bounding box center [318, 106] width 23 height 23
click at [339, 104] on input "text" at bounding box center [721, 103] width 829 height 39
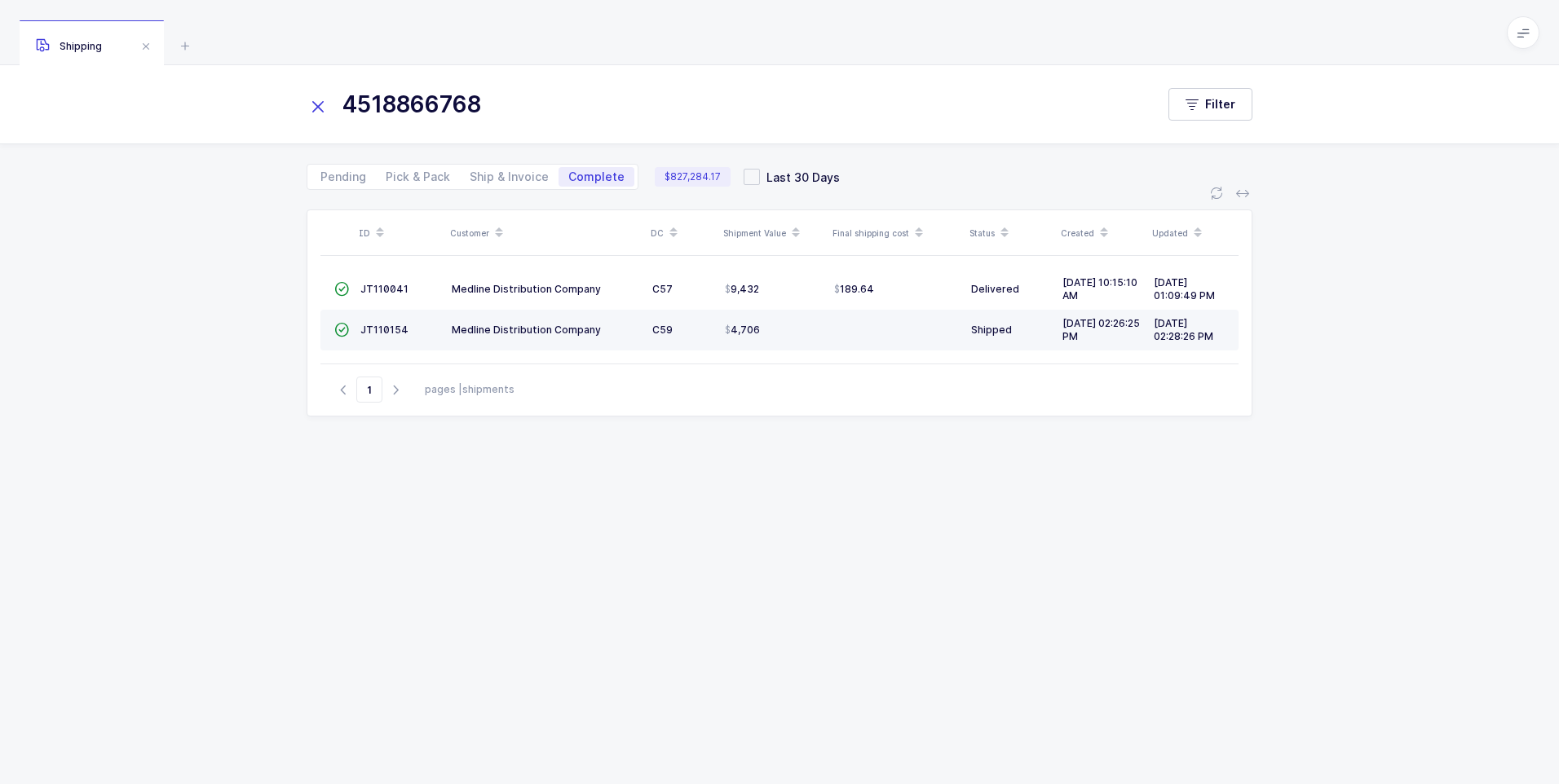
type input "4518866768"
click at [373, 339] on td "JT110154" at bounding box center [399, 329] width 91 height 41
click at [372, 328] on span "JT110154" at bounding box center [384, 329] width 48 height 12
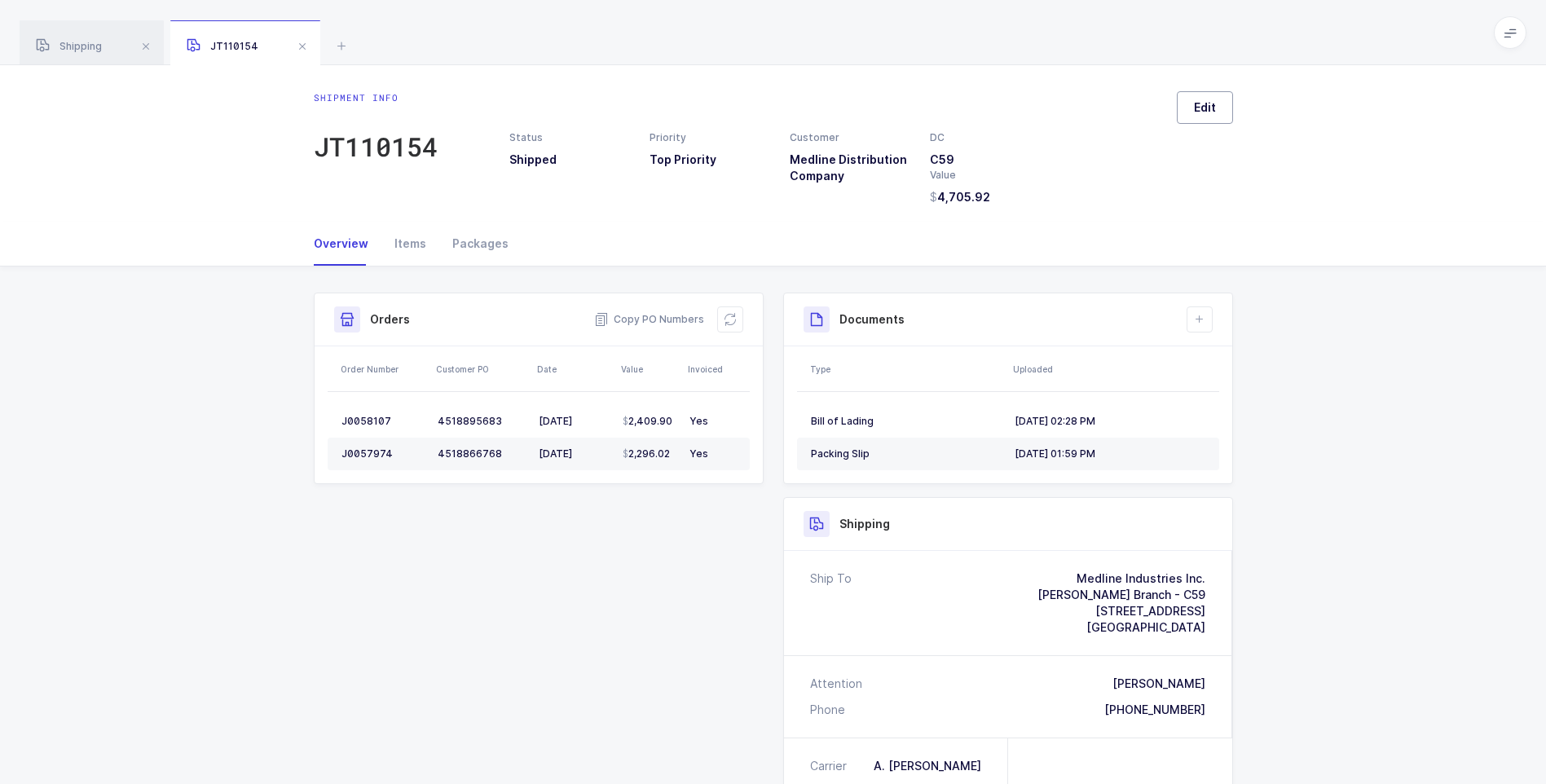
click at [1187, 113] on button "Edit" at bounding box center [1204, 107] width 57 height 33
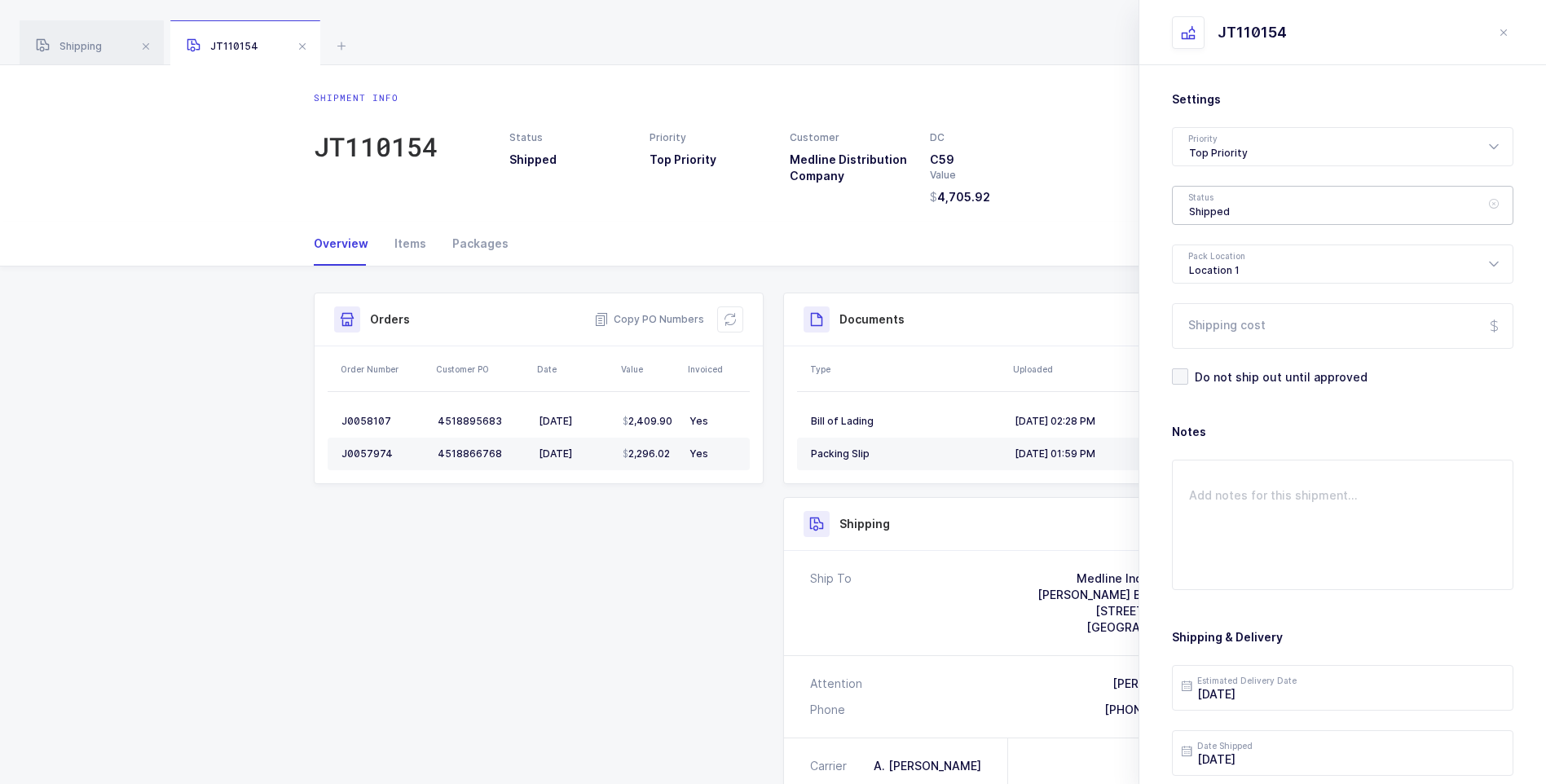
click at [1217, 211] on div "Shipped" at bounding box center [1343, 204] width 342 height 39
click at [1204, 356] on span "Delivered" at bounding box center [1216, 355] width 55 height 14
type input "Delivered"
click at [1227, 322] on input "Shipping cost" at bounding box center [1343, 326] width 342 height 46
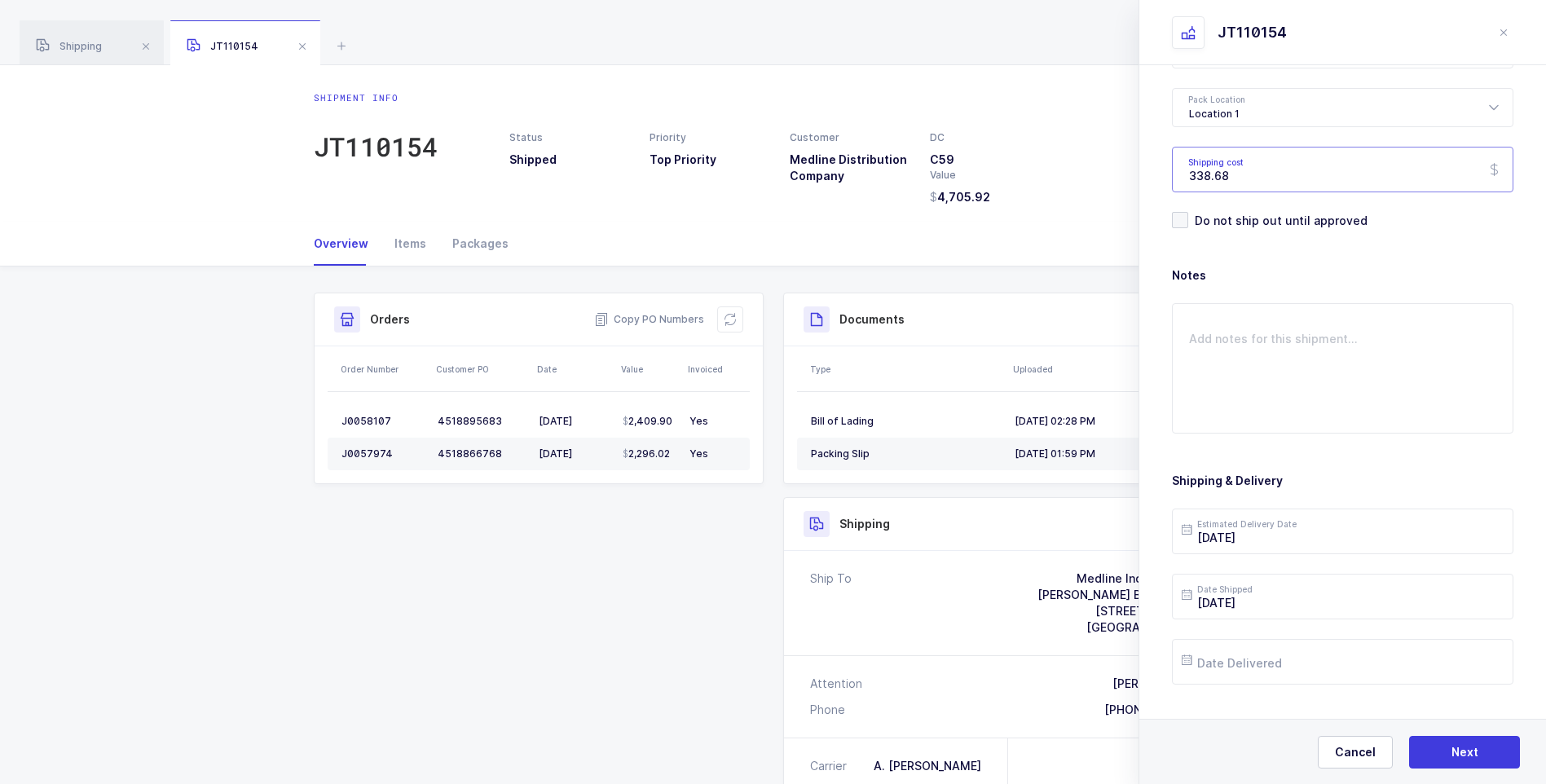
scroll to position [188, 0]
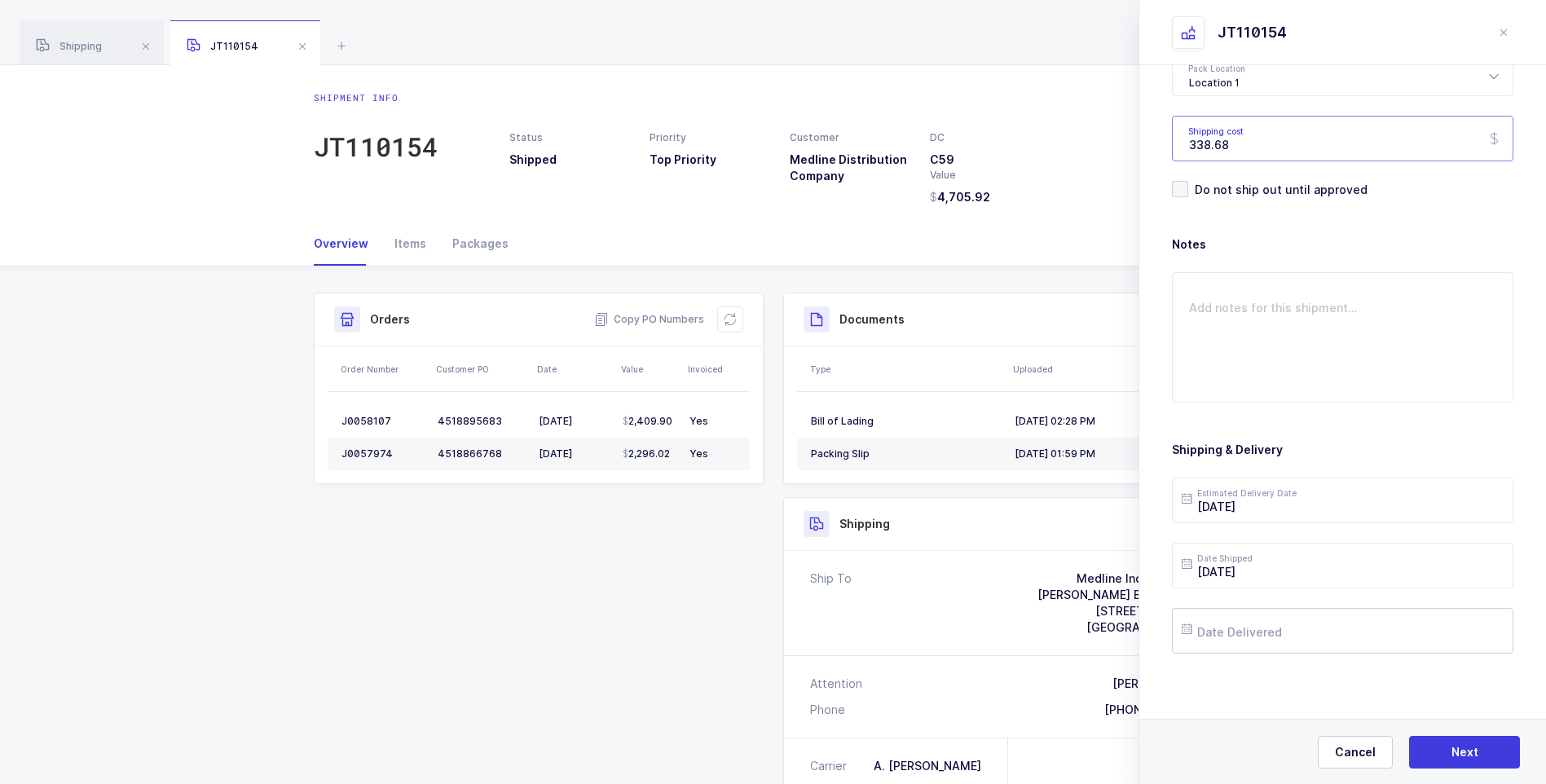
type input "338.68"
click at [1250, 634] on input "text" at bounding box center [1343, 630] width 342 height 46
click at [1377, 445] on span "8" at bounding box center [1372, 446] width 20 height 20
type input "[DATE]"
drag, startPoint x: 1461, startPoint y: 748, endPoint x: 1452, endPoint y: 708, distance: 41.0
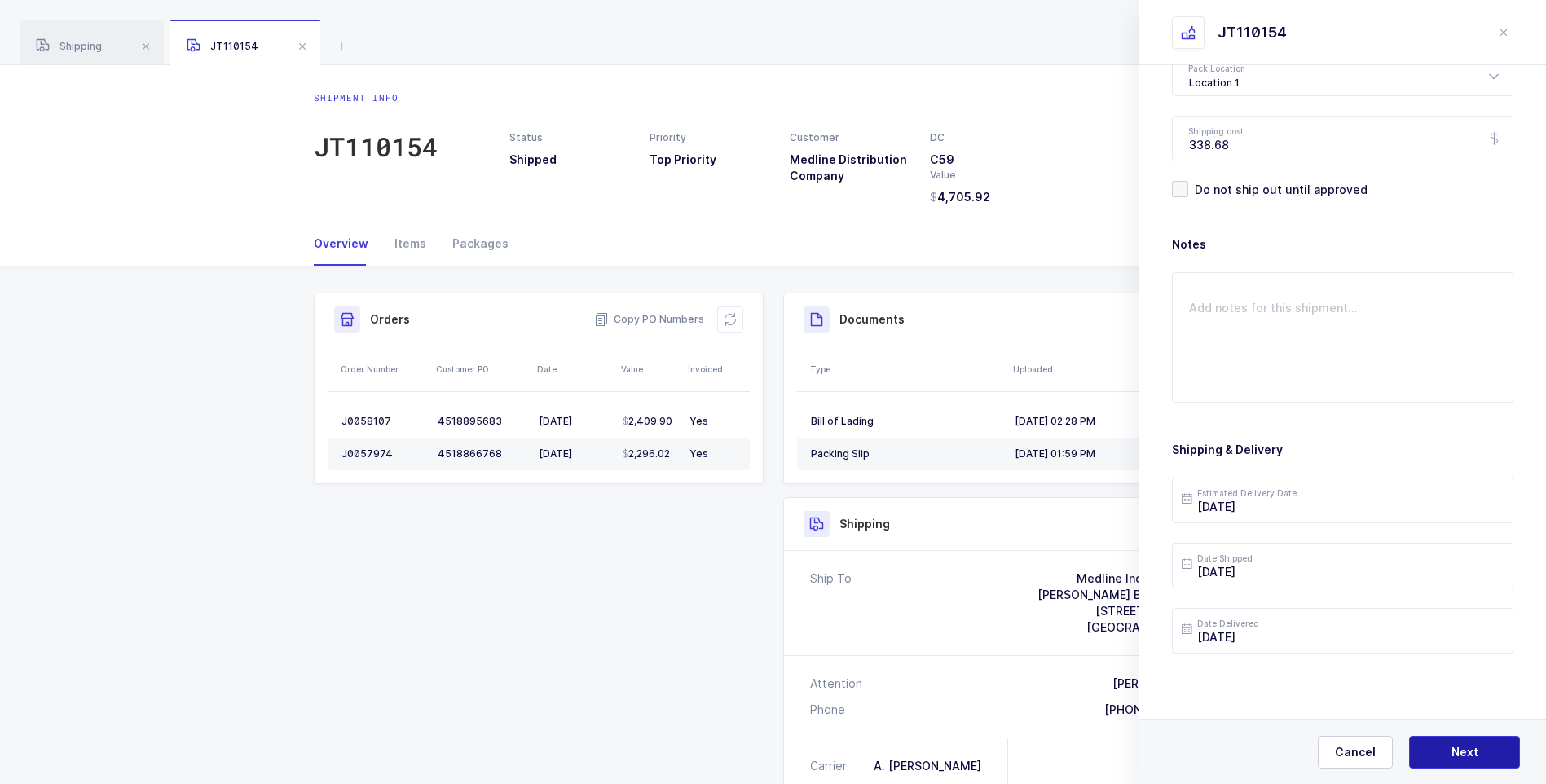
click at [1462, 747] on span "Next" at bounding box center [1465, 752] width 27 height 16
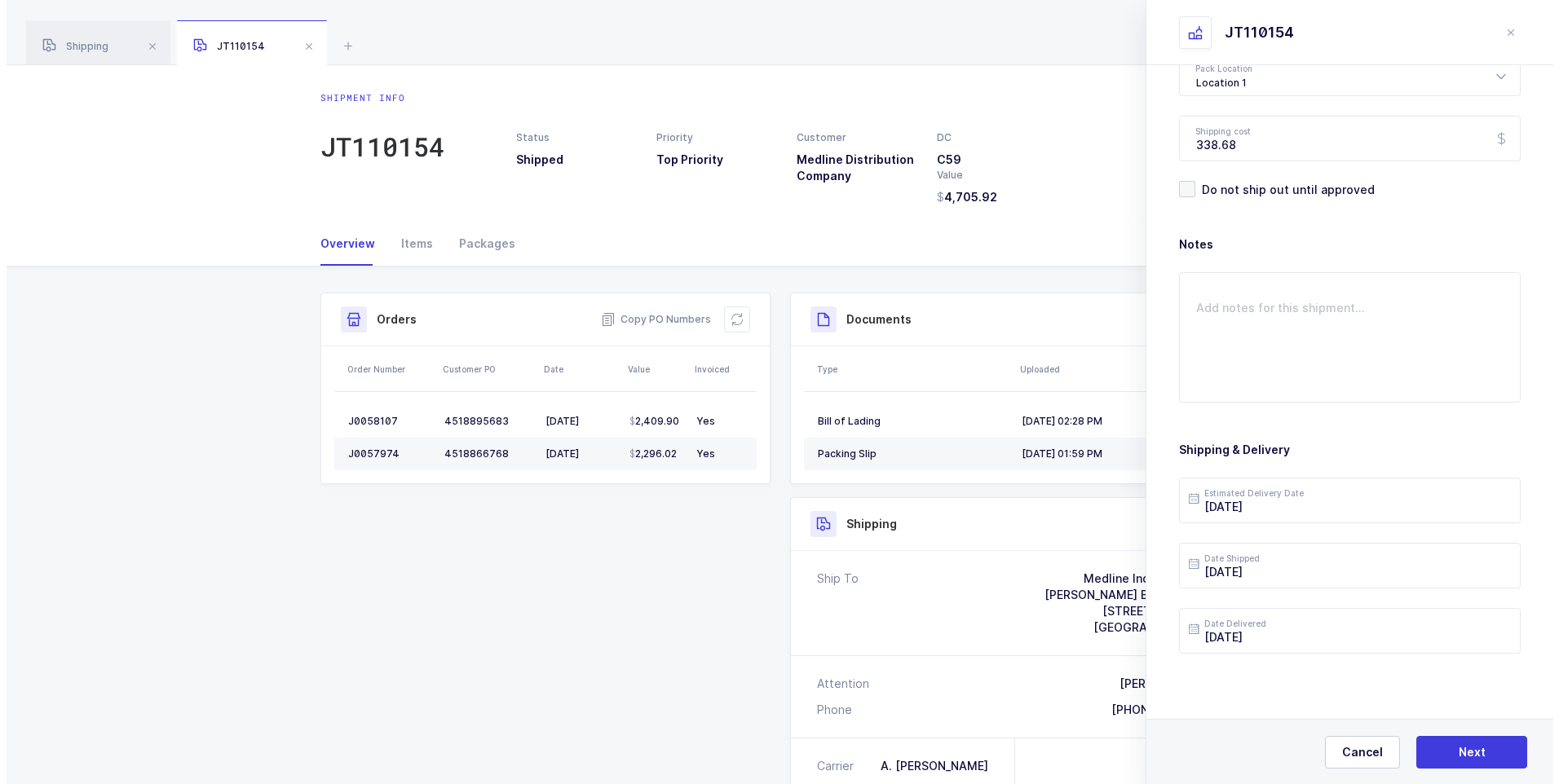
scroll to position [0, 0]
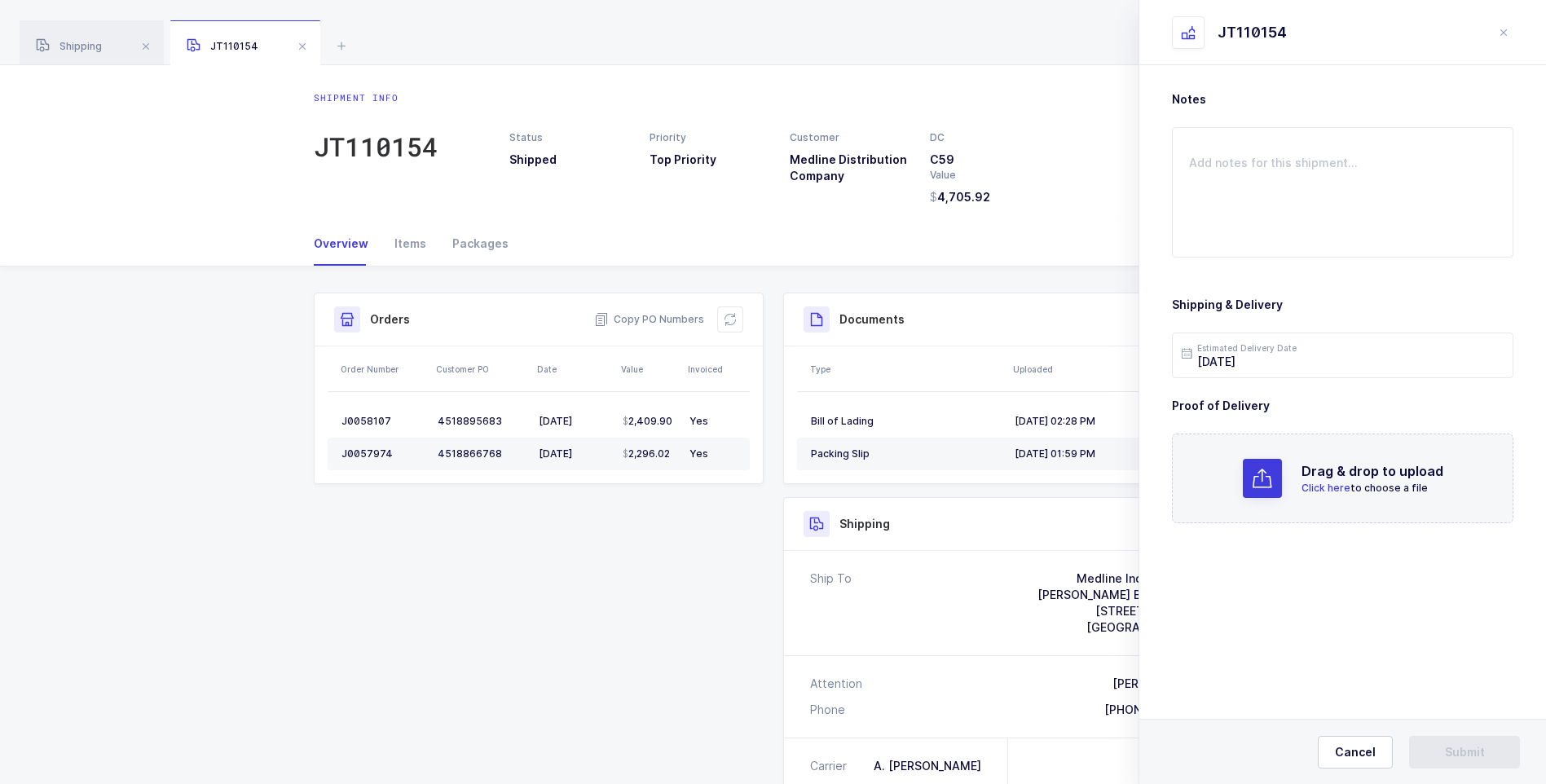
click at [1333, 481] on span "Click here" at bounding box center [1326, 487] width 49 height 12
click at [1438, 746] on button "Submit" at bounding box center [1465, 751] width 111 height 33
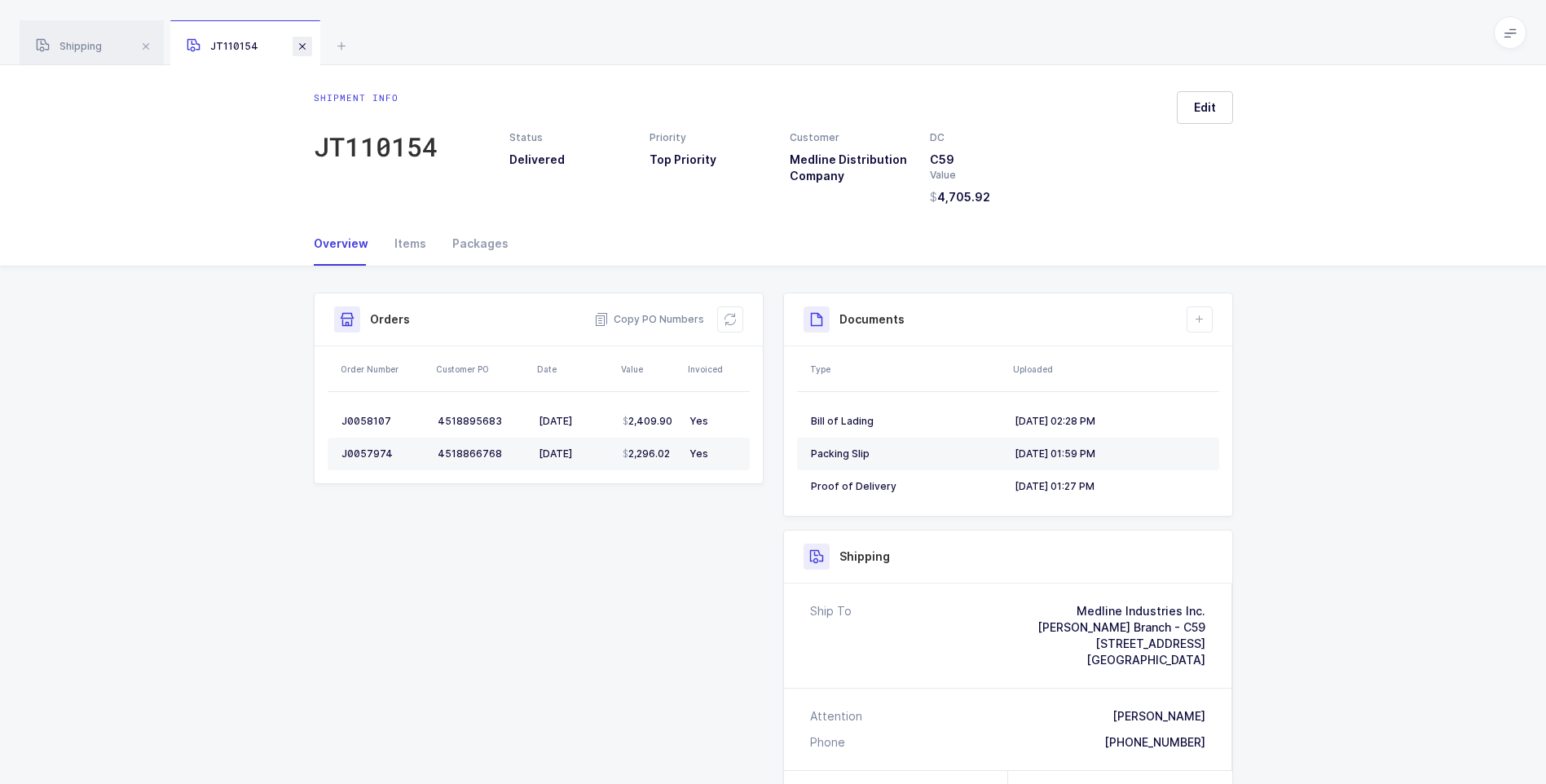
click at [311, 44] on span at bounding box center [303, 47] width 20 height 20
